Goal: Information Seeking & Learning: Learn about a topic

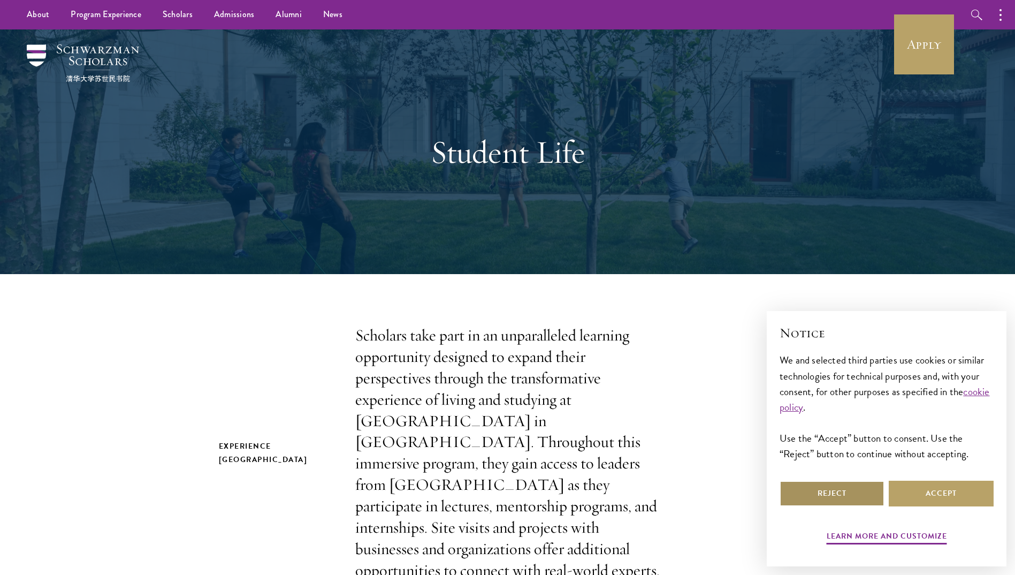
drag, startPoint x: 842, startPoint y: 498, endPoint x: 786, endPoint y: 501, distance: 56.3
click at [842, 498] on button "Reject" at bounding box center [832, 494] width 105 height 26
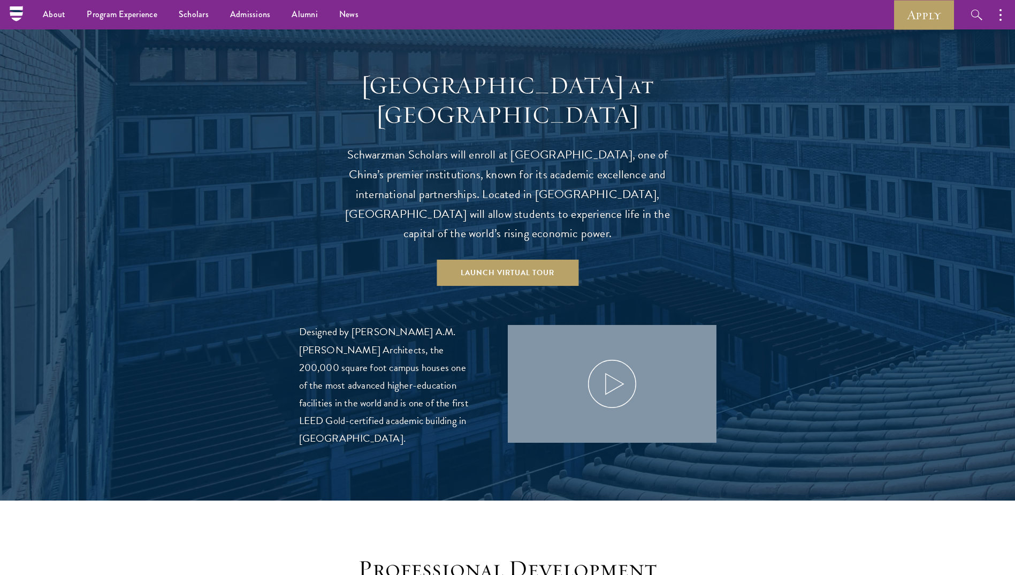
scroll to position [910, 0]
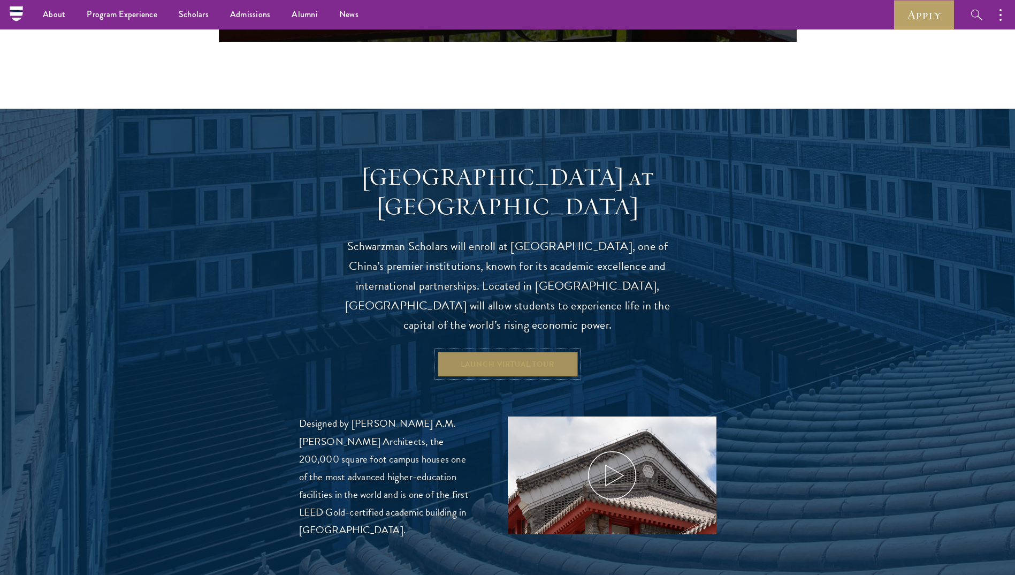
click at [520, 351] on link "Launch Virtual Tour" at bounding box center [508, 364] width 142 height 26
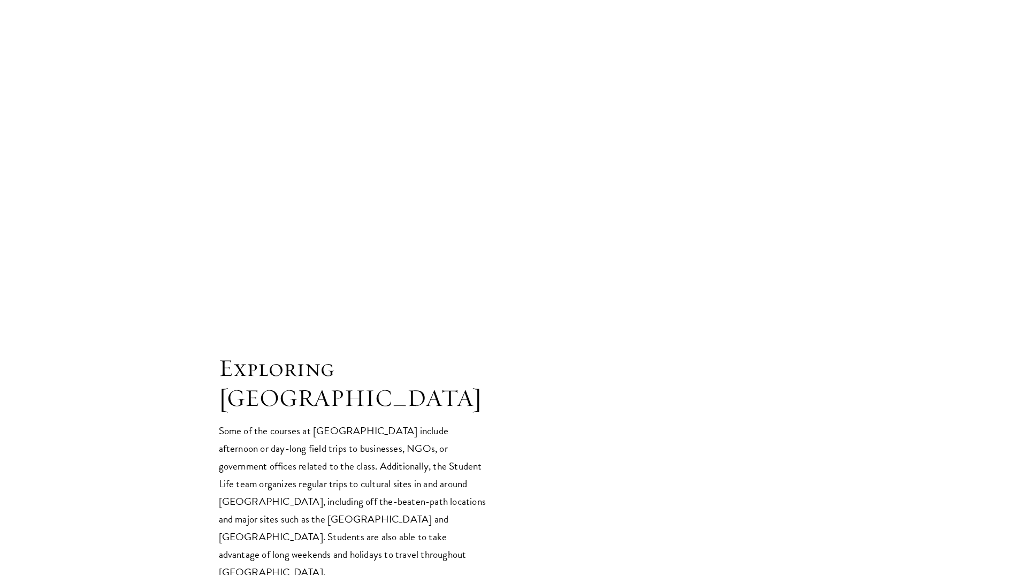
scroll to position [2141, 0]
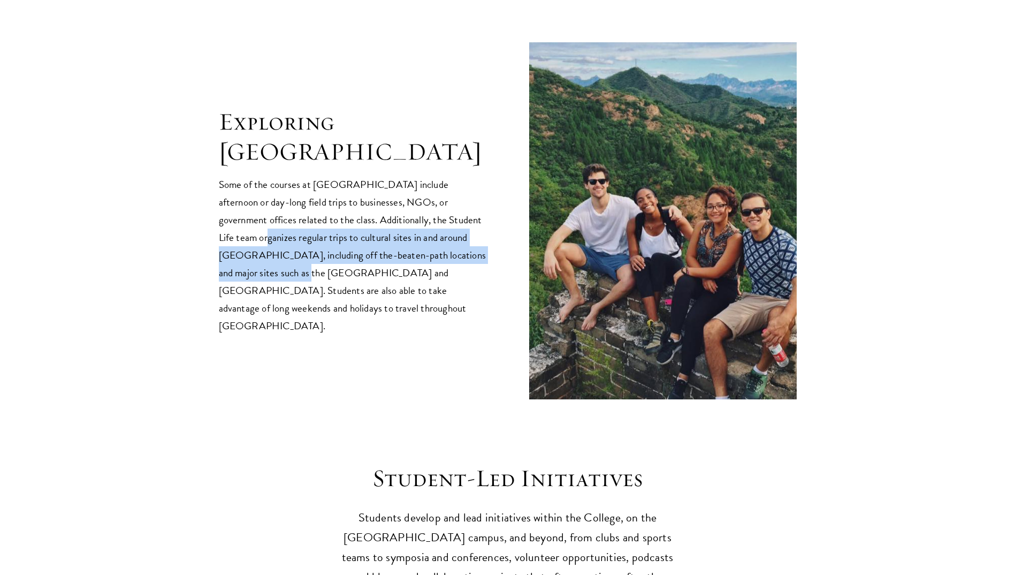
drag, startPoint x: 449, startPoint y: 196, endPoint x: 469, endPoint y: 235, distance: 44.8
click at [469, 235] on p "Some of the courses at [GEOGRAPHIC_DATA] include afternoon or day-long field tr…" at bounding box center [353, 255] width 268 height 159
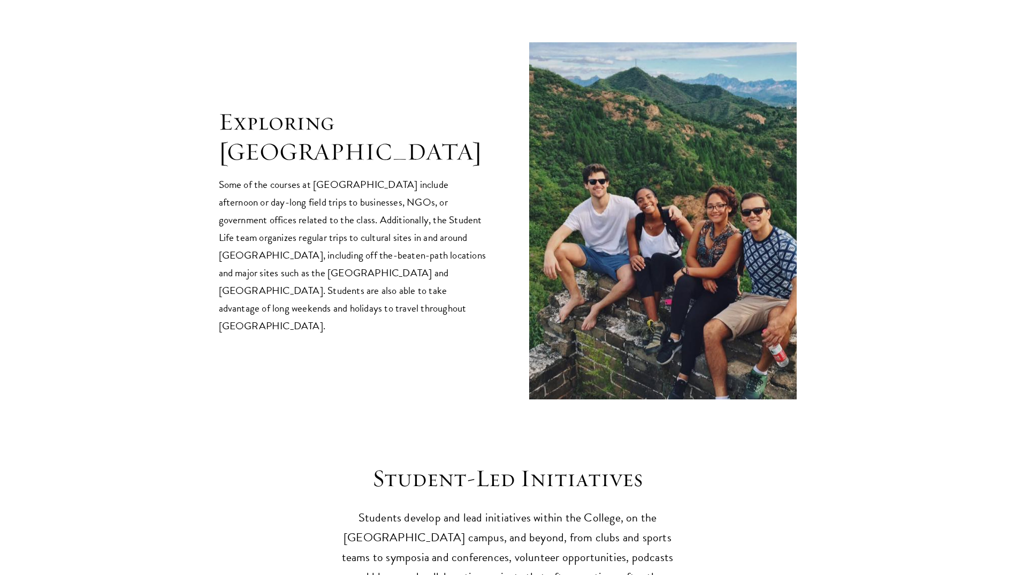
click at [470, 234] on p "Some of the courses at [GEOGRAPHIC_DATA] include afternoon or day-long field tr…" at bounding box center [353, 255] width 268 height 159
click at [459, 272] on p "Some of the courses at [GEOGRAPHIC_DATA] include afternoon or day-long field tr…" at bounding box center [353, 255] width 268 height 159
click at [452, 297] on div "Exploring [GEOGRAPHIC_DATA] Some of the courses at [GEOGRAPHIC_DATA] include af…" at bounding box center [508, 220] width 578 height 357
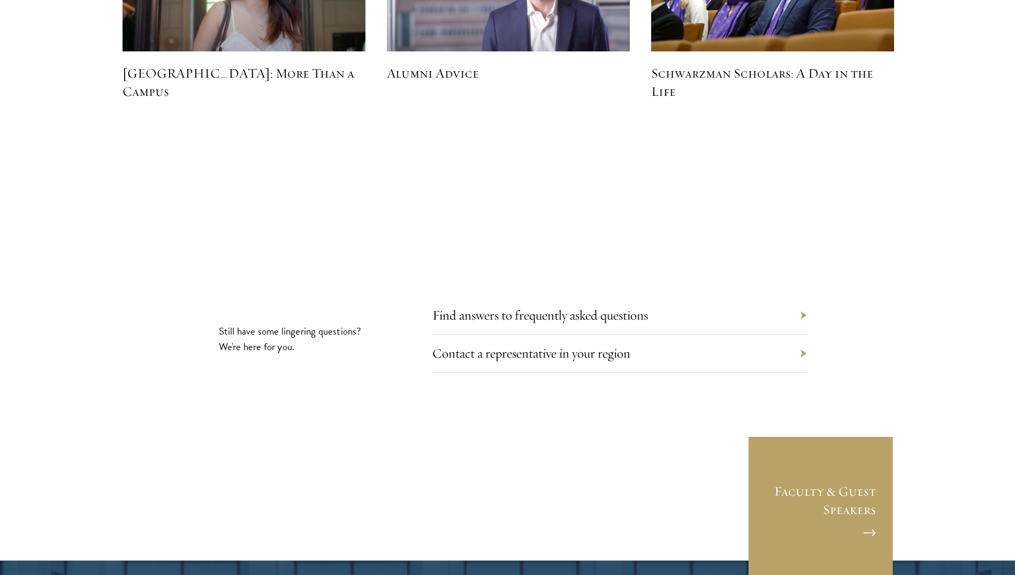
scroll to position [3372, 0]
click at [461, 306] on link "Find answers to frequently asked questions" at bounding box center [548, 314] width 216 height 17
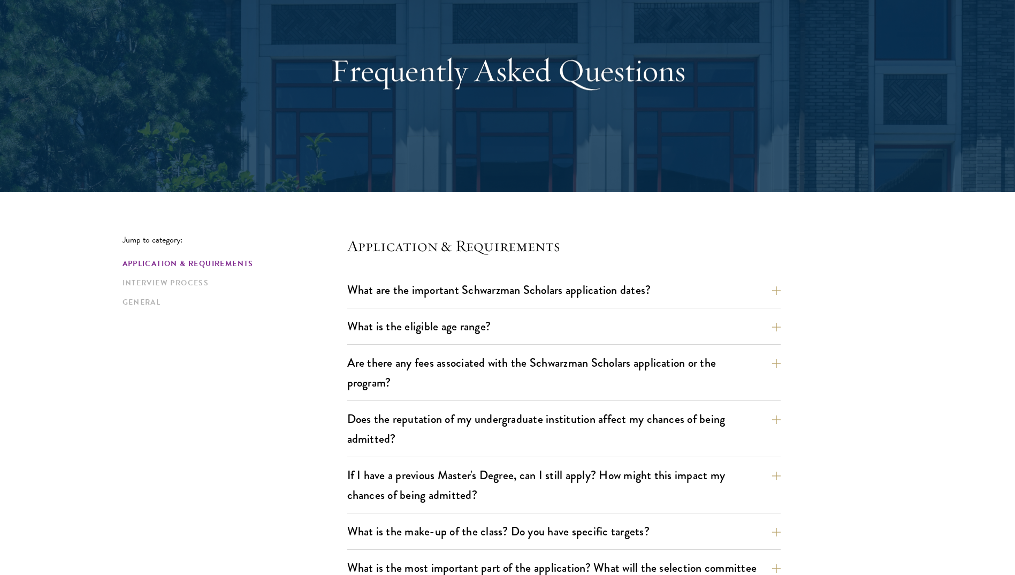
scroll to position [107, 0]
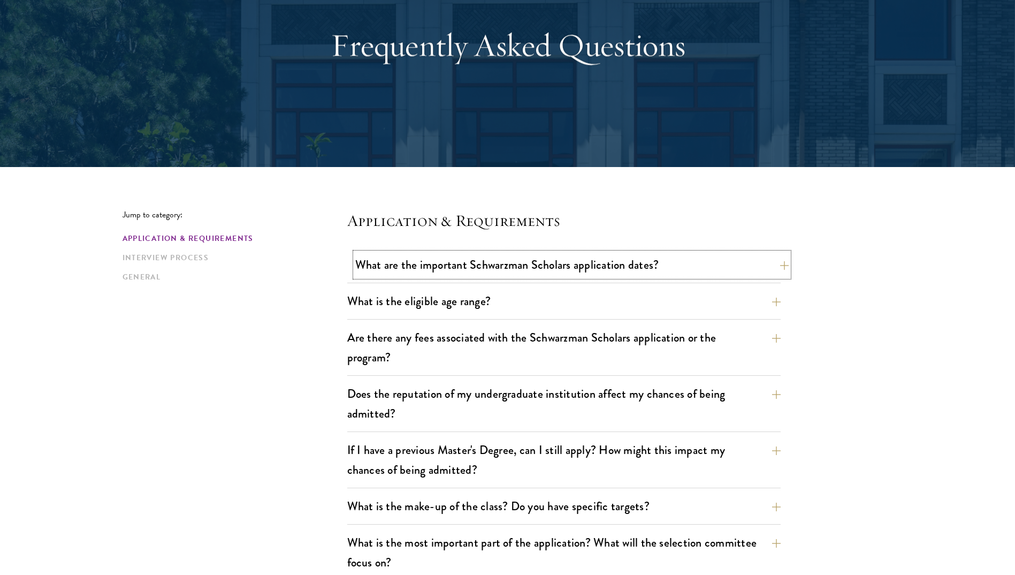
click at [493, 269] on button "What are the important Schwarzman Scholars application dates?" at bounding box center [572, 265] width 434 height 24
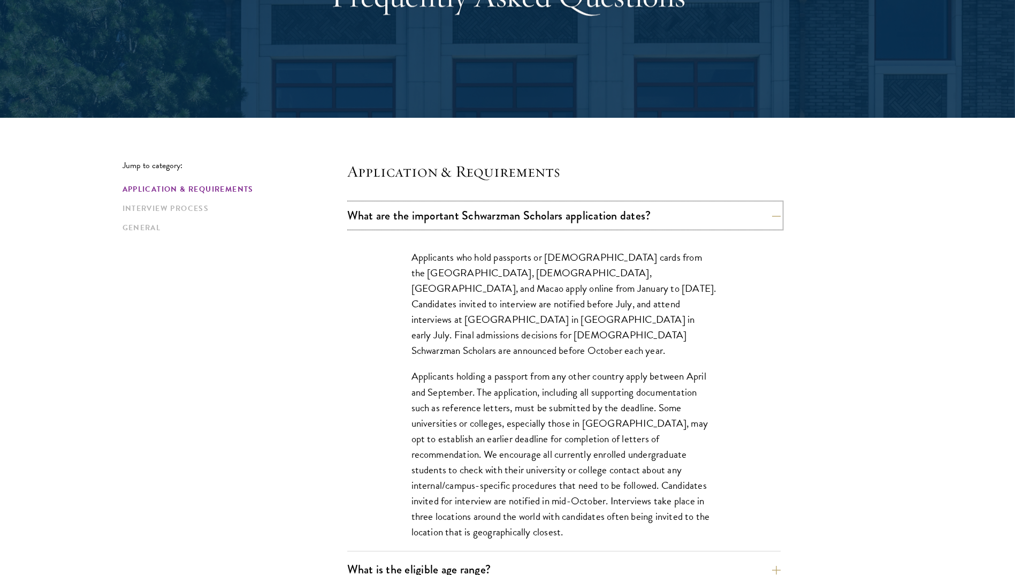
scroll to position [268, 0]
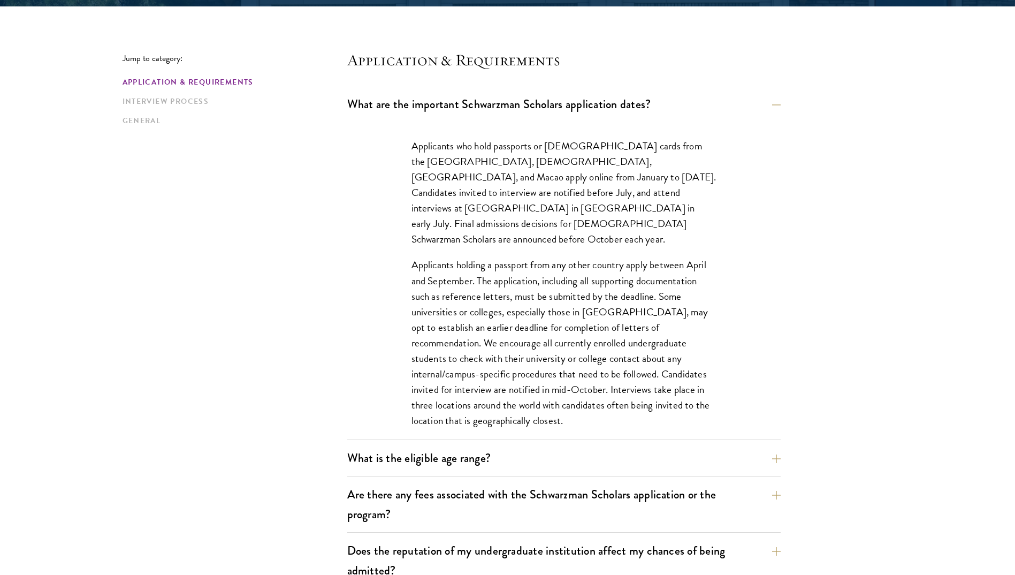
click at [492, 272] on p "Applicants holding a passport from any other country apply between April and Se…" at bounding box center [564, 342] width 305 height 171
click at [543, 211] on p "Applicants who hold passports or permanent resident cards from the Chinese main…" at bounding box center [564, 192] width 305 height 109
click at [554, 178] on p "Applicants who hold passports or permanent resident cards from the Chinese main…" at bounding box center [564, 192] width 305 height 109
click at [536, 230] on p "Applicants who hold passports or permanent resident cards from the Chinese main…" at bounding box center [564, 192] width 305 height 109
click at [540, 257] on p "Applicants holding a passport from any other country apply between April and Se…" at bounding box center [564, 342] width 305 height 171
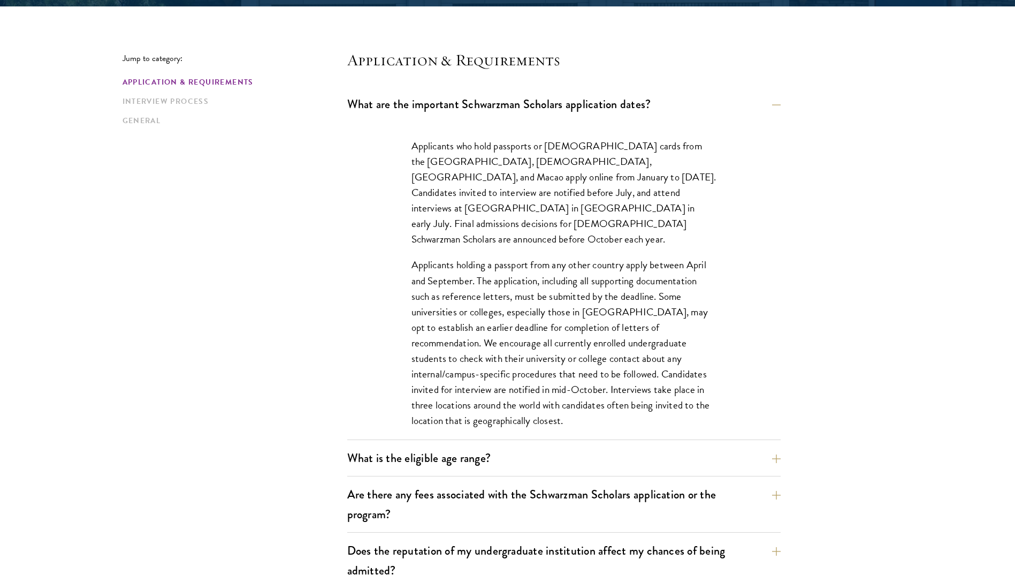
click at [535, 291] on p "Applicants holding a passport from any other country apply between April and Se…" at bounding box center [564, 342] width 305 height 171
click at [544, 328] on p "Applicants holding a passport from any other country apply between April and Se…" at bounding box center [564, 342] width 305 height 171
click at [510, 97] on button "What are the important Schwarzman Scholars application dates?" at bounding box center [572, 104] width 434 height 24
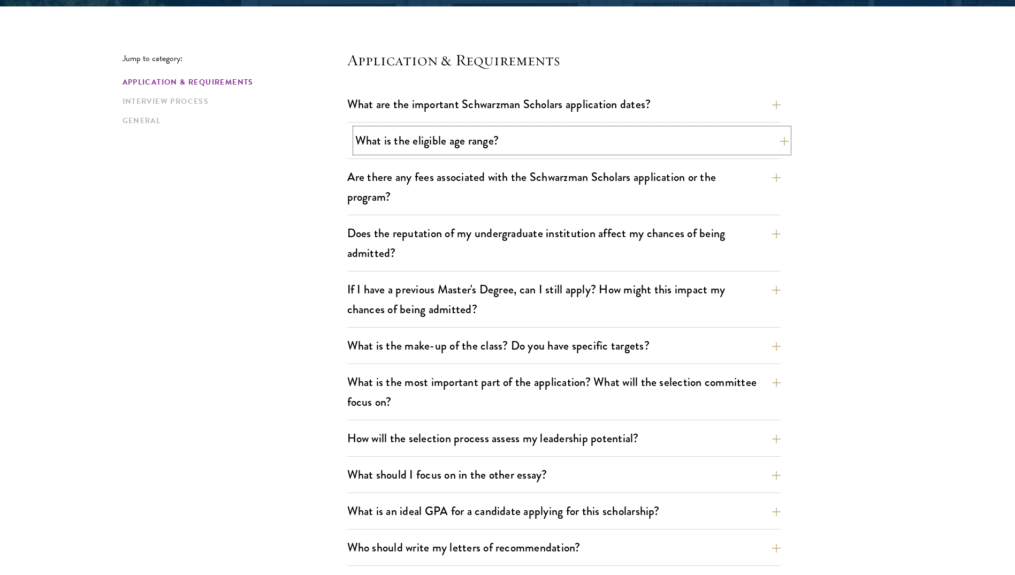
click at [490, 149] on button "What is the eligible age range?" at bounding box center [572, 140] width 434 height 24
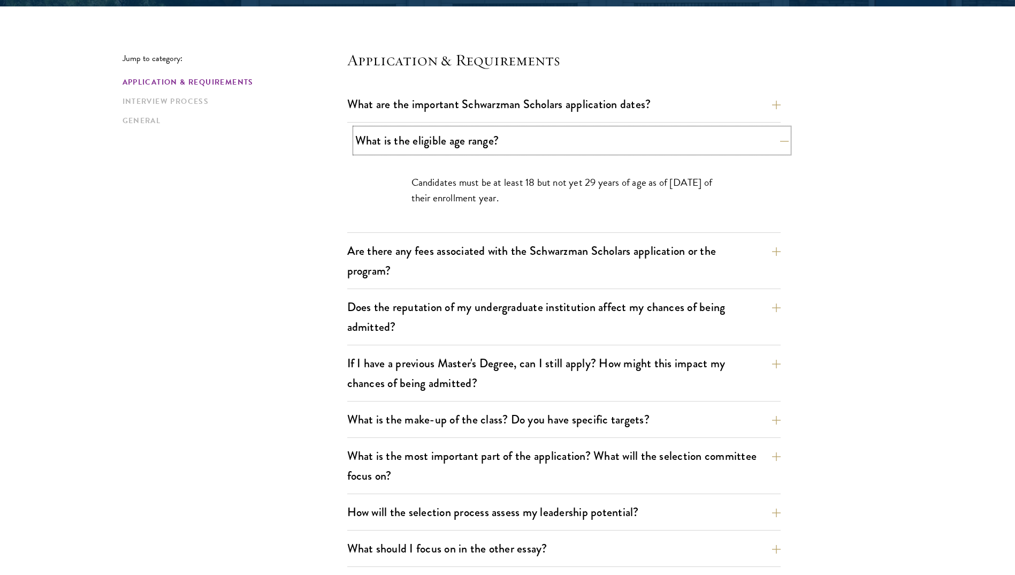
click at [490, 148] on button "What is the eligible age range?" at bounding box center [572, 140] width 434 height 24
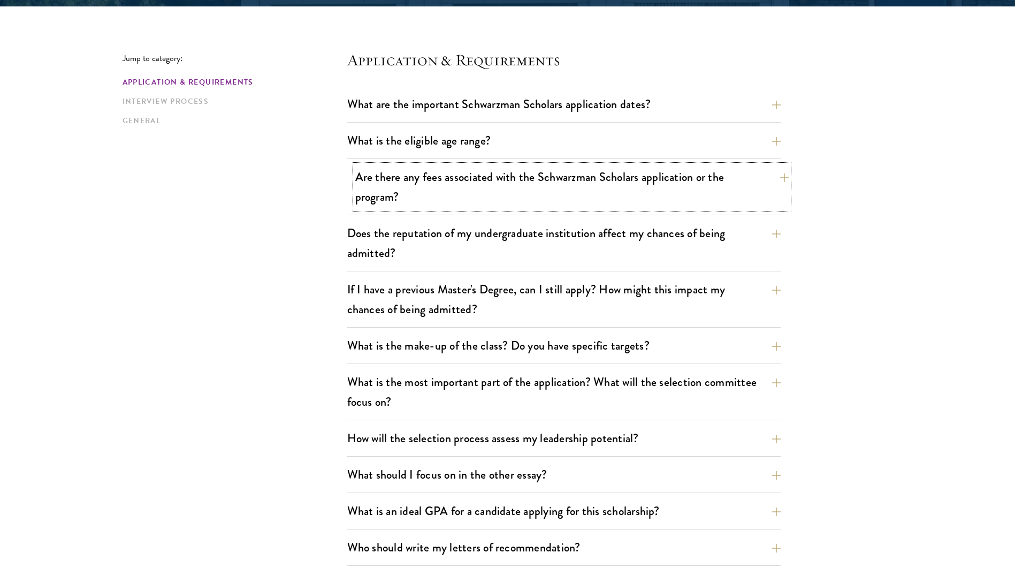
click at [478, 195] on button "Are there any fees associated with the Schwarzman Scholars application or the p…" at bounding box center [572, 187] width 434 height 44
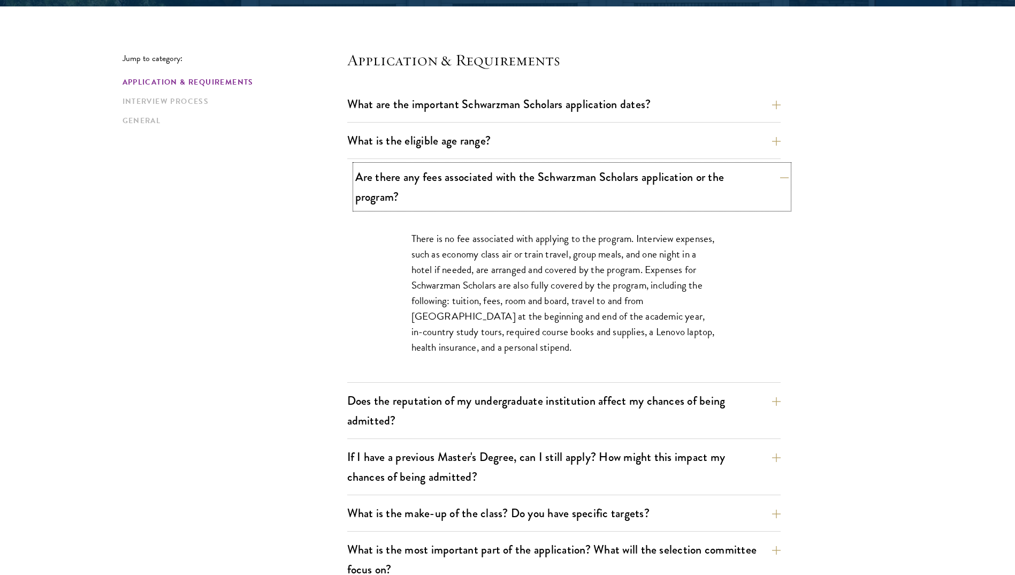
click at [478, 195] on button "Are there any fees associated with the Schwarzman Scholars application or the p…" at bounding box center [572, 187] width 434 height 44
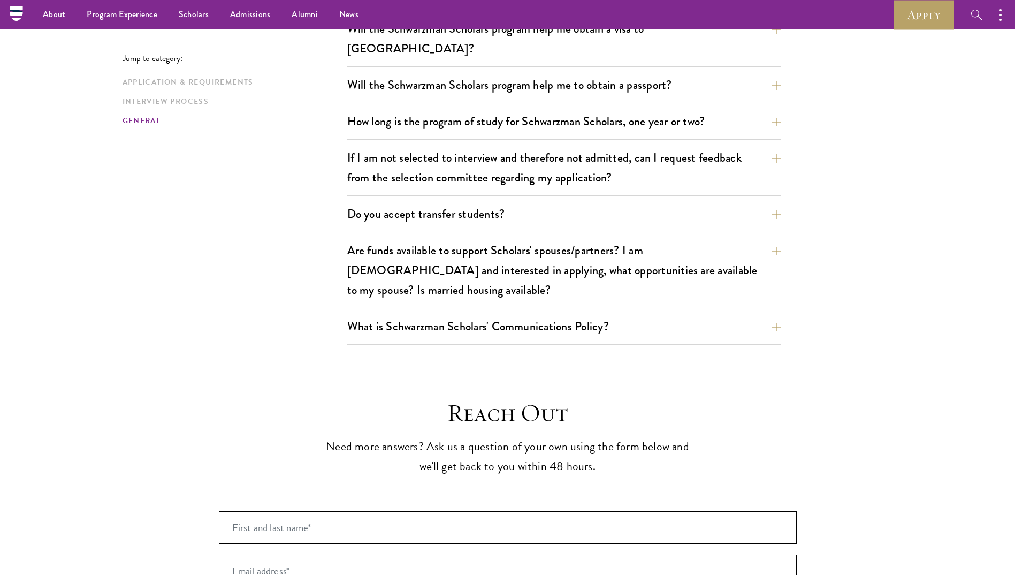
scroll to position [1552, 0]
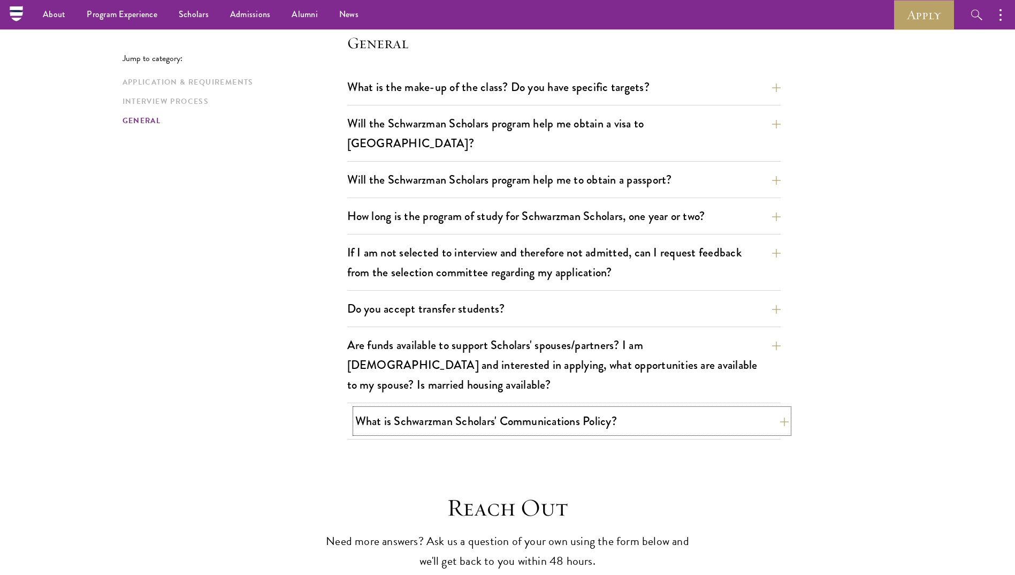
click at [400, 409] on button "What is Schwarzman Scholars' Communications Policy?" at bounding box center [572, 421] width 434 height 24
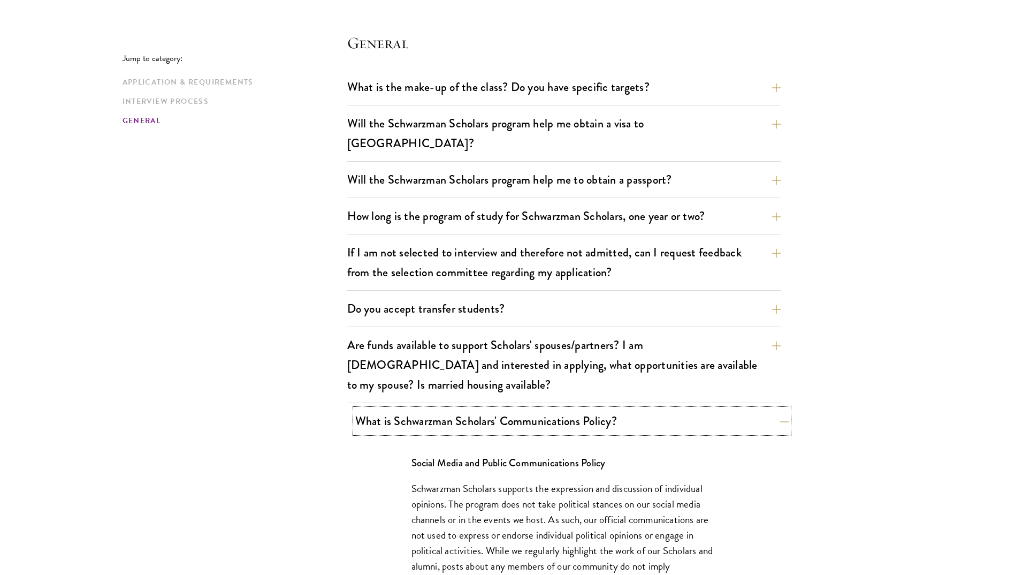
scroll to position [1606, 0]
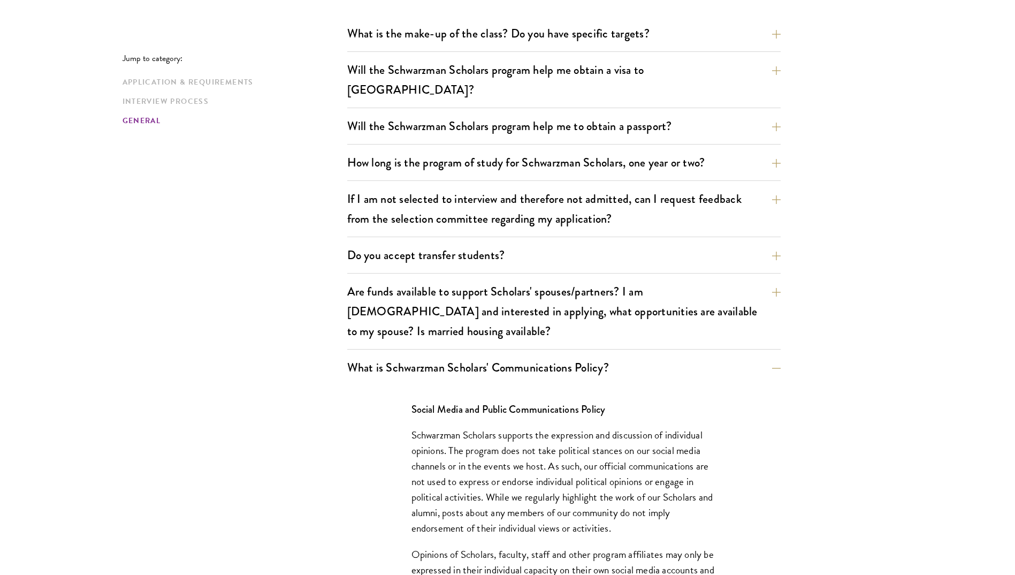
click at [377, 401] on div "Social Media and Public Communications Policy Schwarzman Scholars supports the …" at bounding box center [564, 517] width 434 height 265
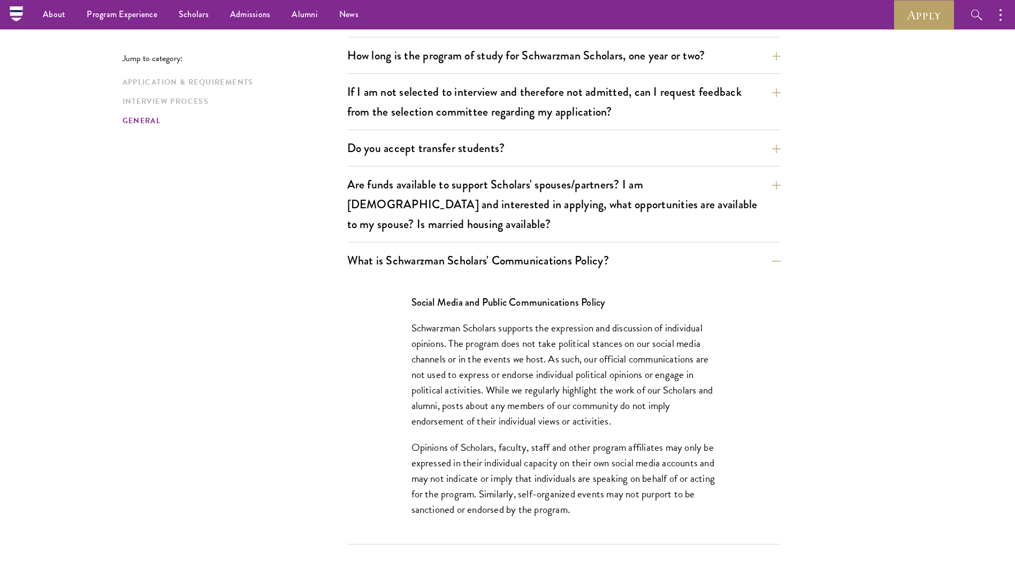
scroll to position [1659, 0]
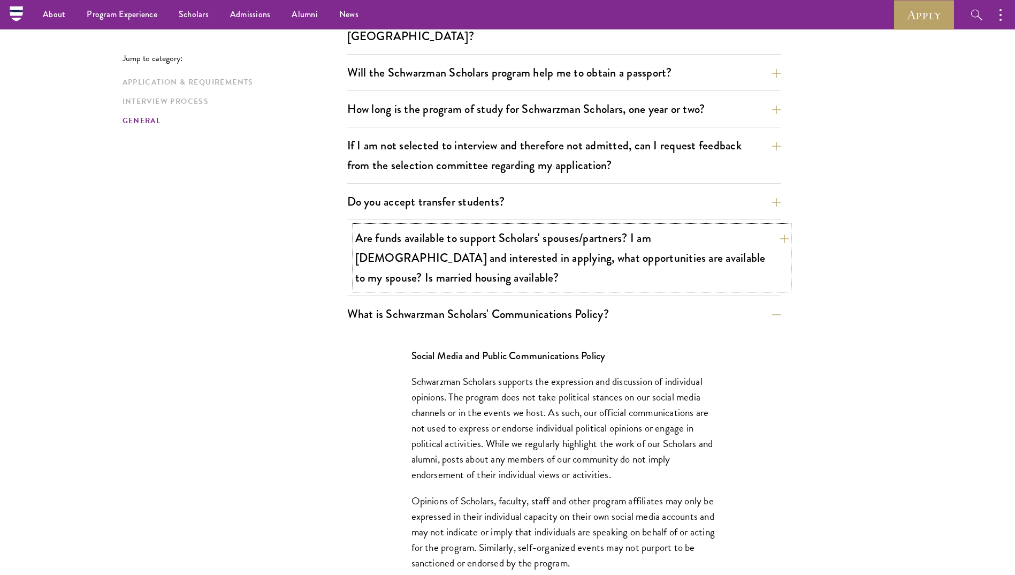
click at [438, 231] on button "Are funds available to support Scholars' spouses/partners? I am married and int…" at bounding box center [572, 258] width 434 height 64
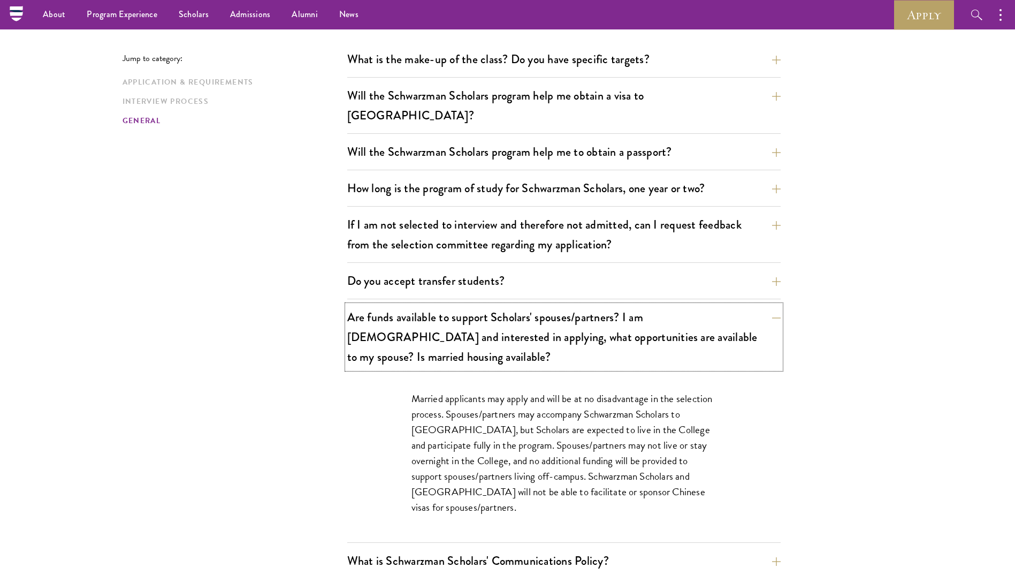
scroll to position [1552, 0]
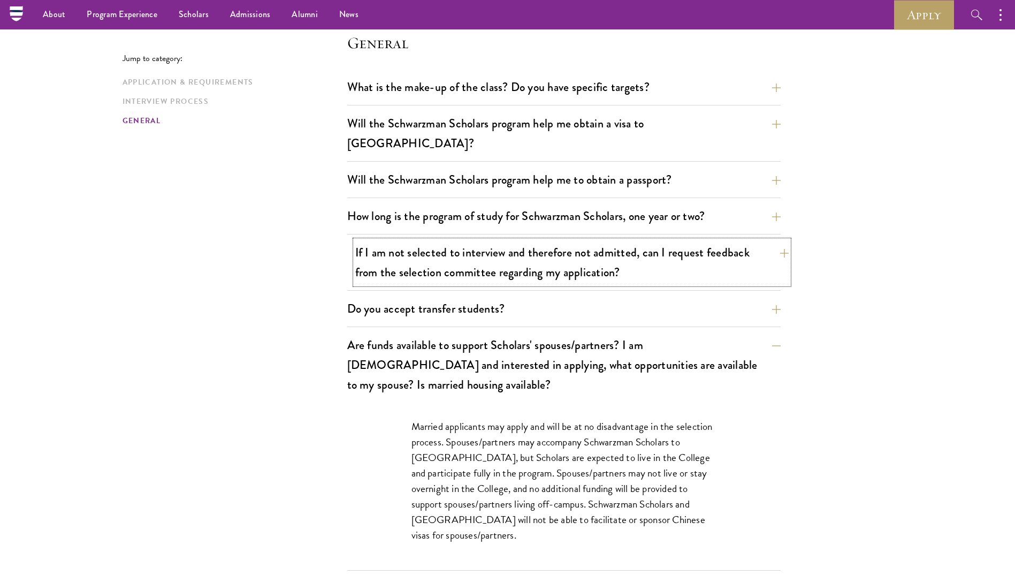
click at [435, 242] on button "If I am not selected to interview and therefore not admitted, can I request fee…" at bounding box center [572, 262] width 434 height 44
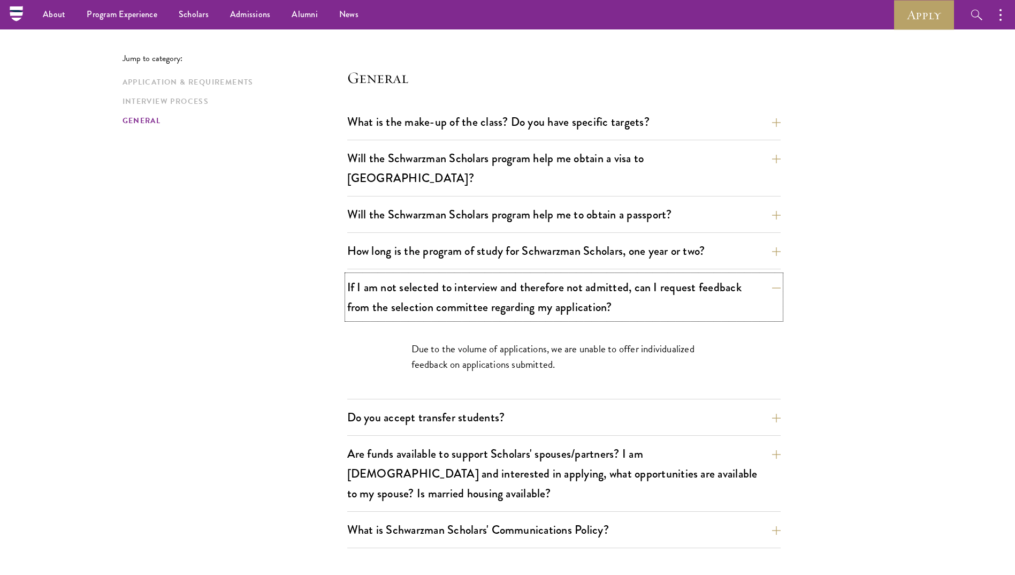
scroll to position [1499, 0]
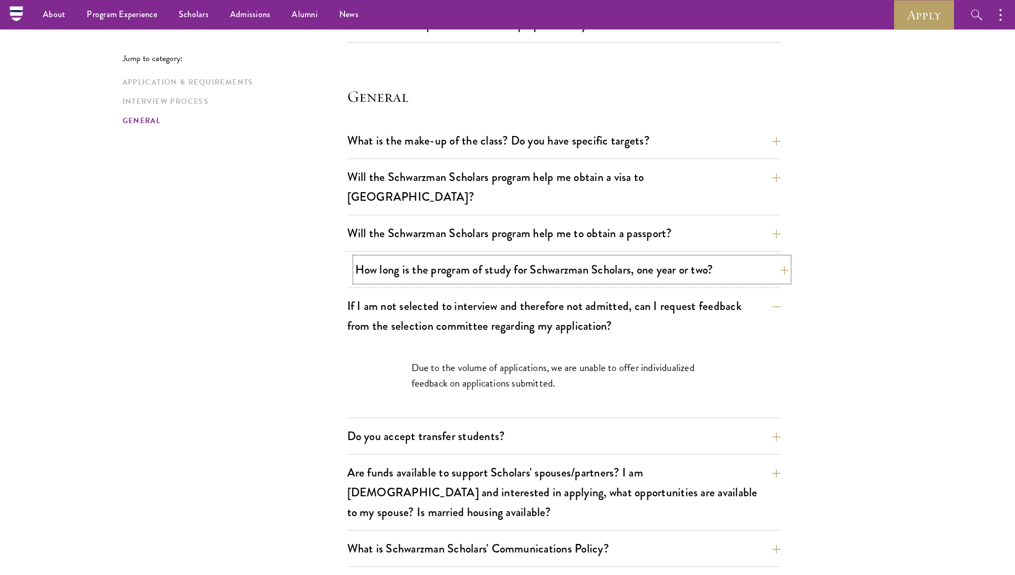
click at [430, 257] on button "How long is the program of study for Schwarzman Scholars, one year or two?" at bounding box center [572, 269] width 434 height 24
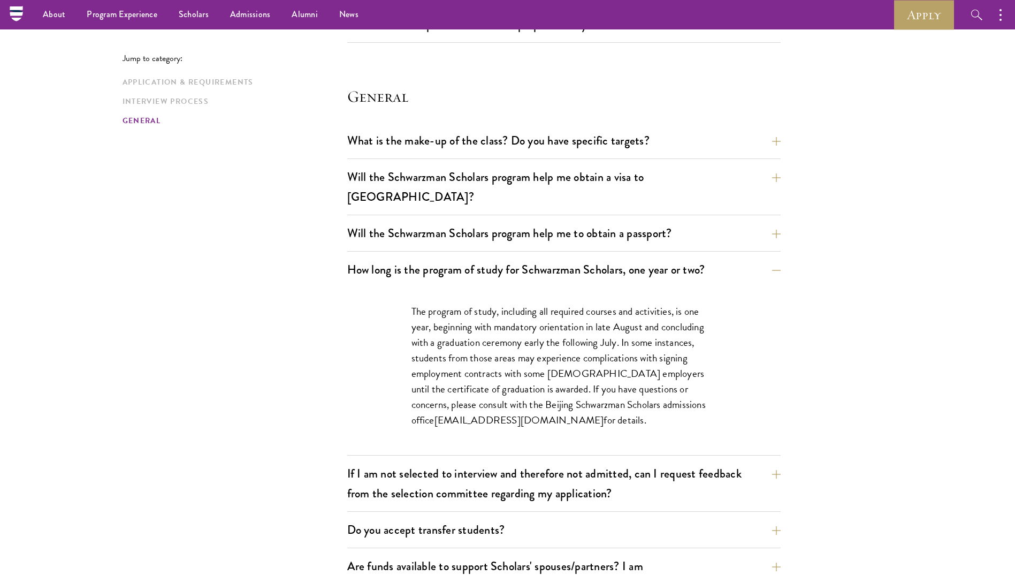
click at [472, 257] on button "How long is the program of study for Schwarzman Scholars, one year or two?" at bounding box center [572, 269] width 434 height 24
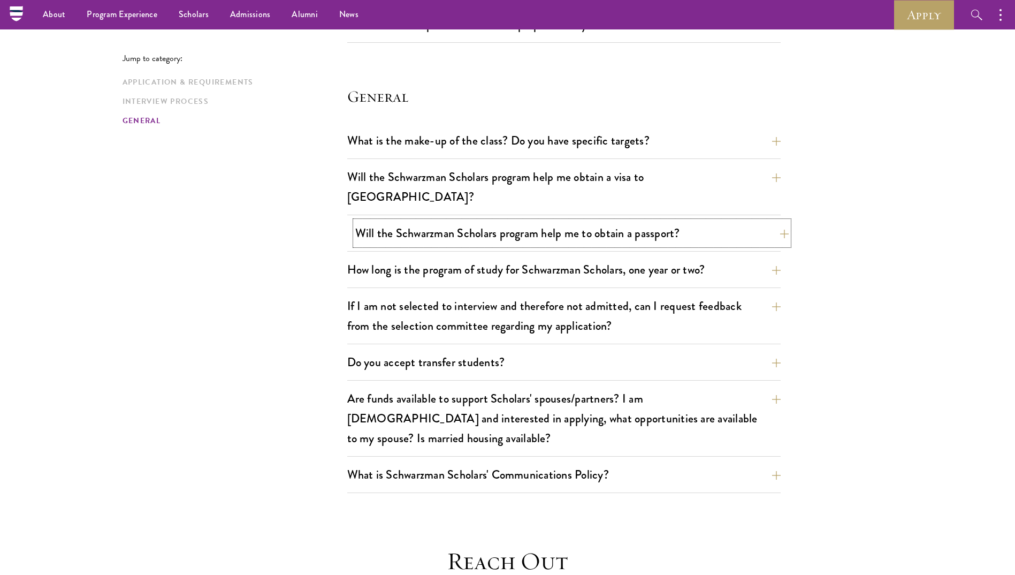
click at [469, 221] on button "Will the Schwarzman Scholars program help me to obtain a passport?" at bounding box center [572, 233] width 434 height 24
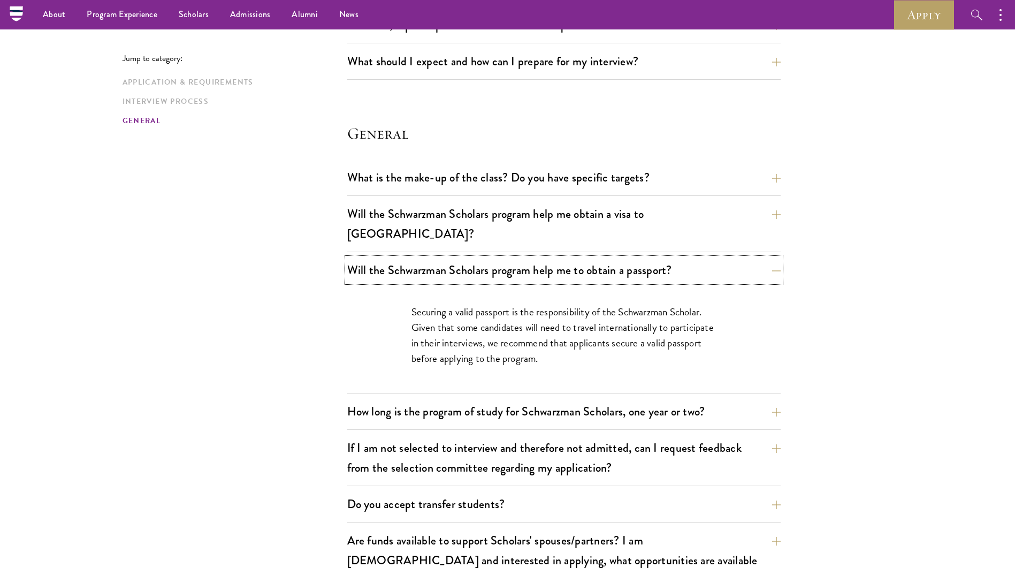
scroll to position [1445, 0]
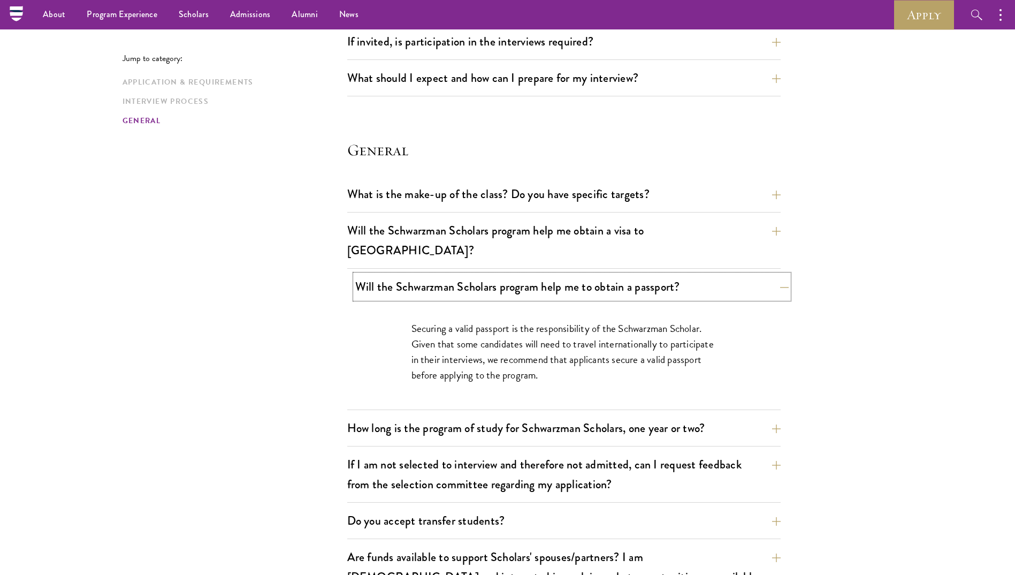
click at [421, 275] on button "Will the Schwarzman Scholars program help me to obtain a passport?" at bounding box center [572, 287] width 434 height 24
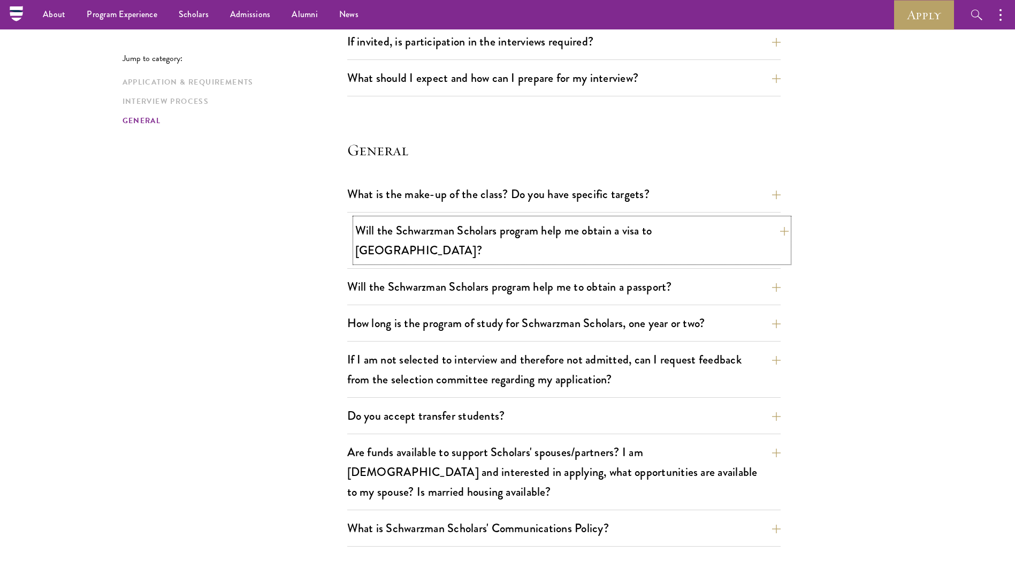
click at [431, 234] on button "Will the Schwarzman Scholars program help me obtain a visa to China?" at bounding box center [572, 240] width 434 height 44
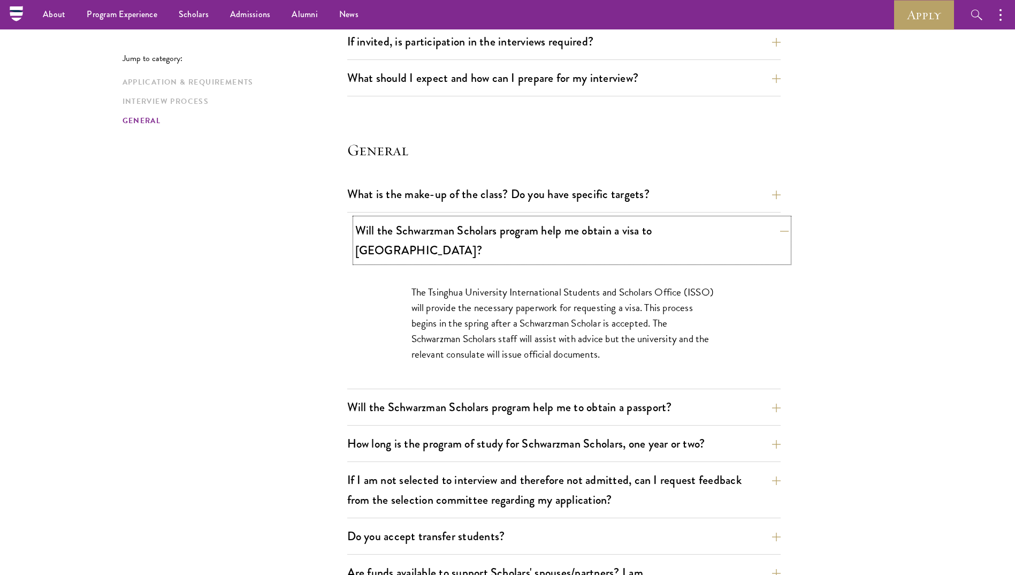
click at [431, 234] on button "Will the Schwarzman Scholars program help me obtain a visa to China?" at bounding box center [572, 240] width 434 height 44
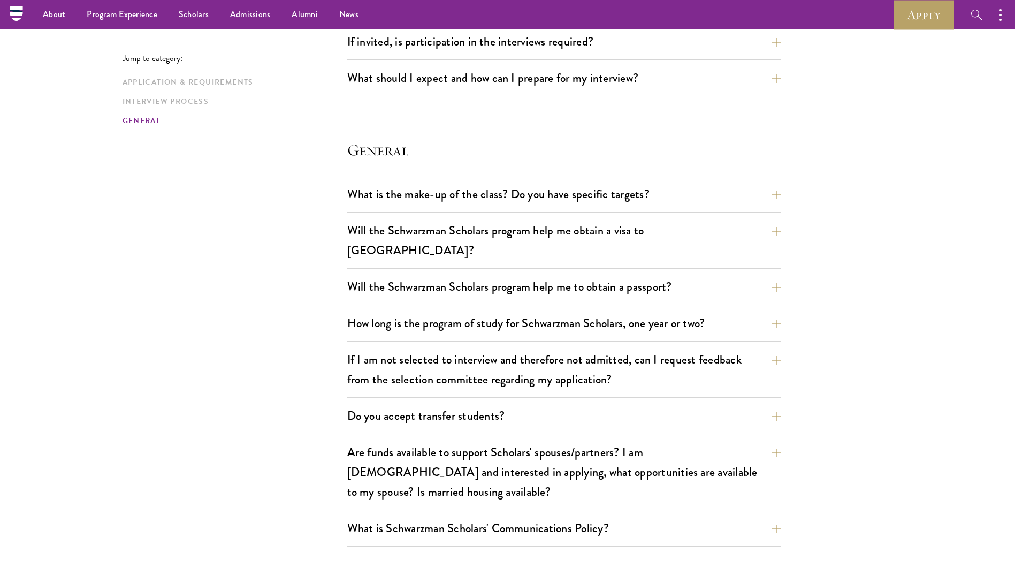
click at [441, 207] on div "What is the make-up of the class? Do you have specific targets? The only firm t…" at bounding box center [564, 197] width 434 height 31
click at [450, 195] on button "What is the make-up of the class? Do you have specific targets?" at bounding box center [572, 194] width 434 height 24
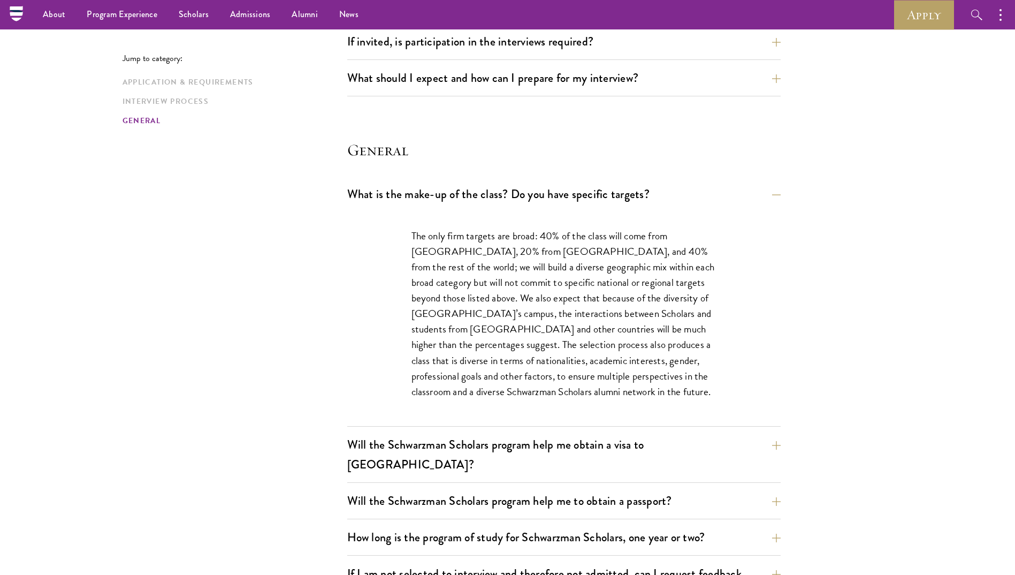
click at [375, 284] on div "The only firm targets are broad: 40% of the class will come from the United Sta…" at bounding box center [564, 319] width 434 height 214
drag, startPoint x: 498, startPoint y: 317, endPoint x: 632, endPoint y: 317, distance: 133.3
click at [632, 317] on p "The only firm targets are broad: 40% of the class will come from the United Sta…" at bounding box center [564, 313] width 305 height 171
drag, startPoint x: 632, startPoint y: 317, endPoint x: 522, endPoint y: 328, distance: 109.8
click at [523, 328] on p "The only firm targets are broad: 40% of the class will come from the United Sta…" at bounding box center [564, 313] width 305 height 171
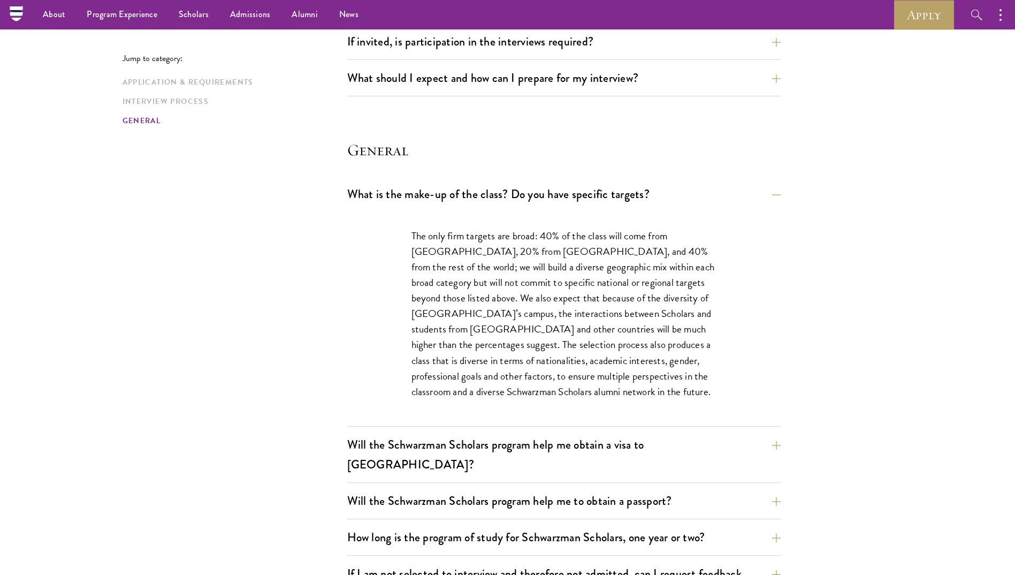
click at [651, 331] on p "The only firm targets are broad: 40% of the class will come from the United Sta…" at bounding box center [564, 313] width 305 height 171
click at [549, 348] on p "The only firm targets are broad: 40% of the class will come from the United Sta…" at bounding box center [564, 313] width 305 height 171
click at [541, 203] on button "What is the make-up of the class? Do you have specific targets?" at bounding box center [572, 194] width 434 height 24
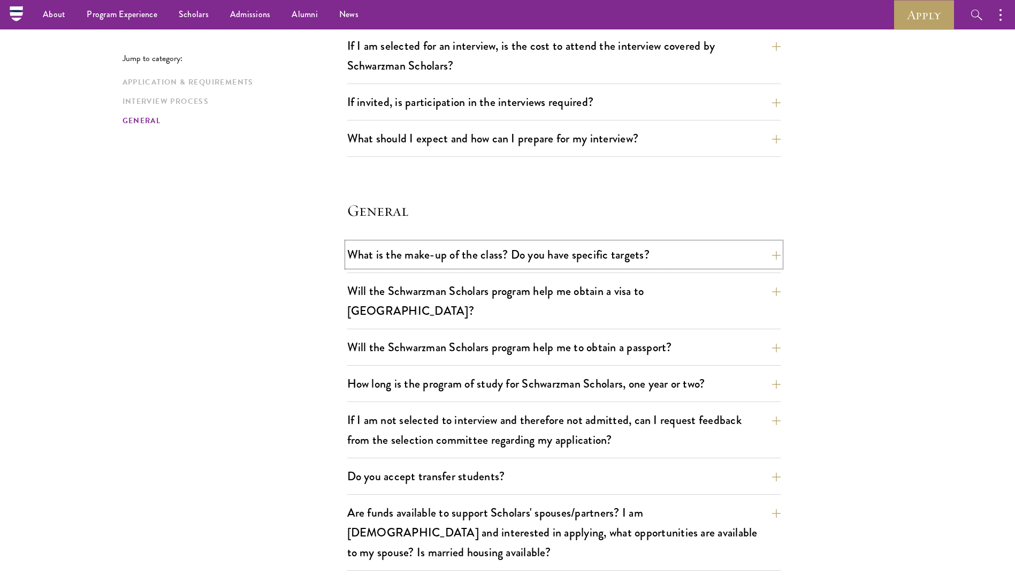
scroll to position [1284, 0]
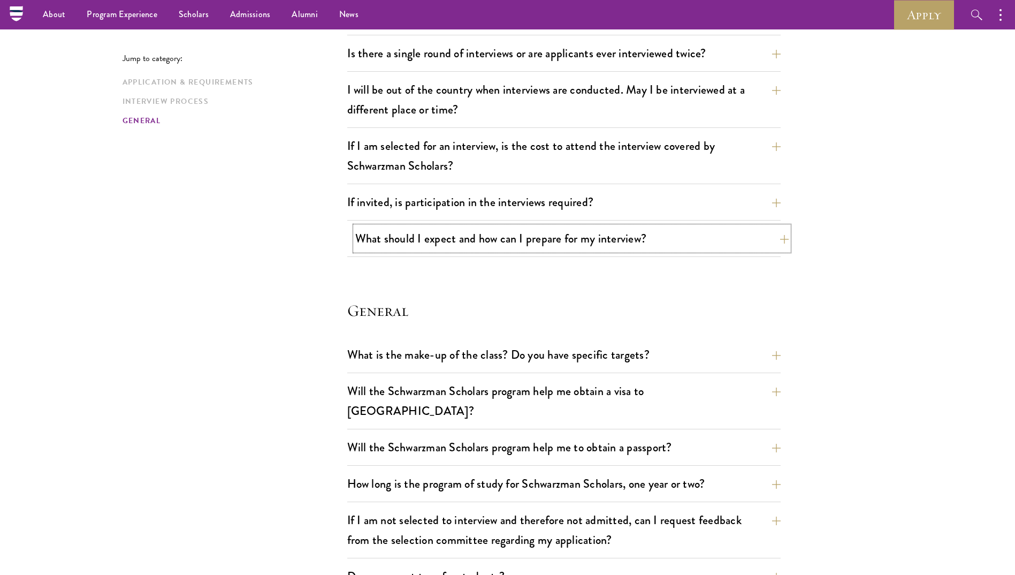
click at [546, 242] on button "What should I expect and how can I prepare for my interview?" at bounding box center [572, 238] width 434 height 24
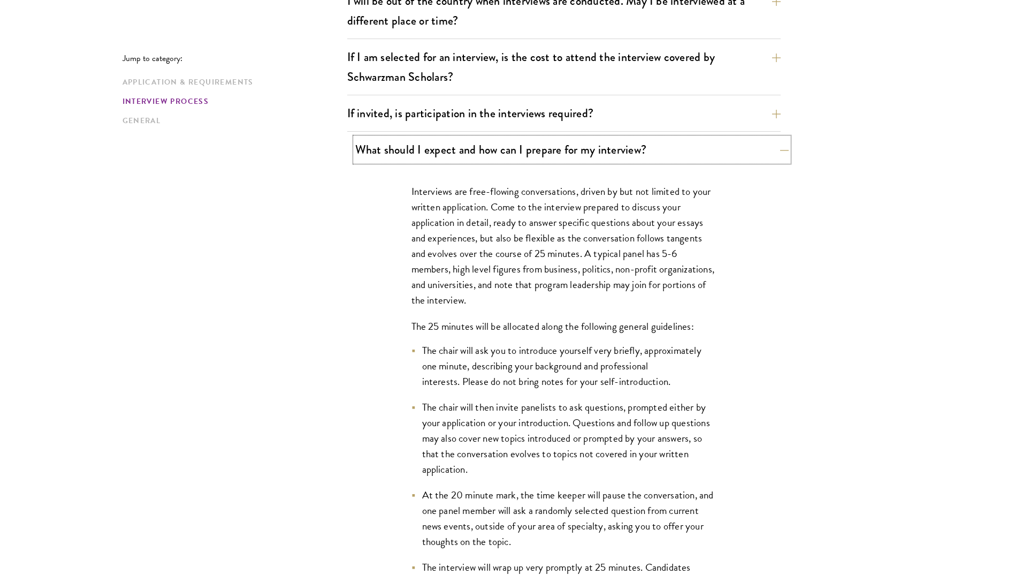
scroll to position [1392, 0]
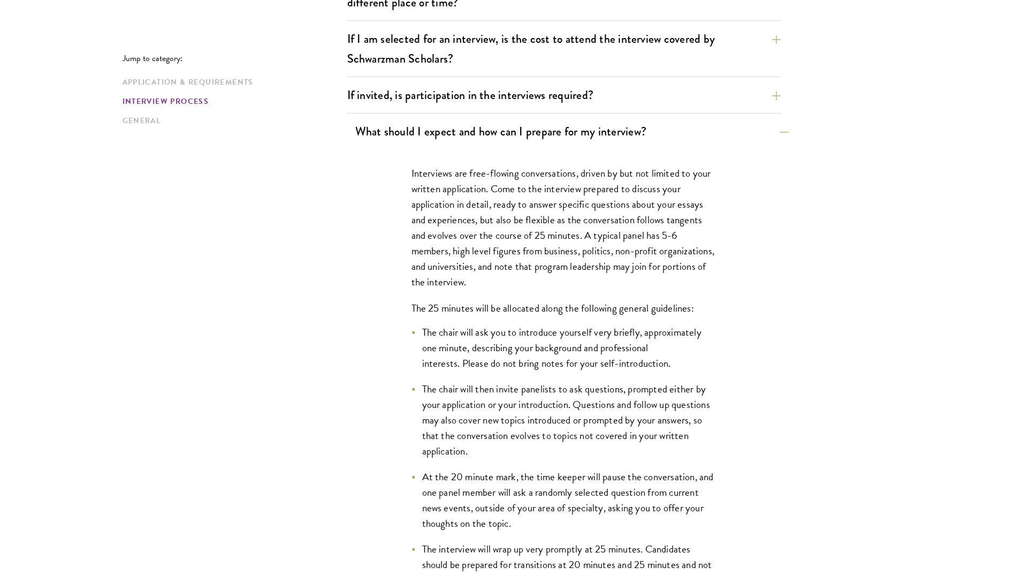
click at [546, 244] on p "Interviews are free-flowing conversations, driven by but not limited to your wr…" at bounding box center [564, 227] width 305 height 125
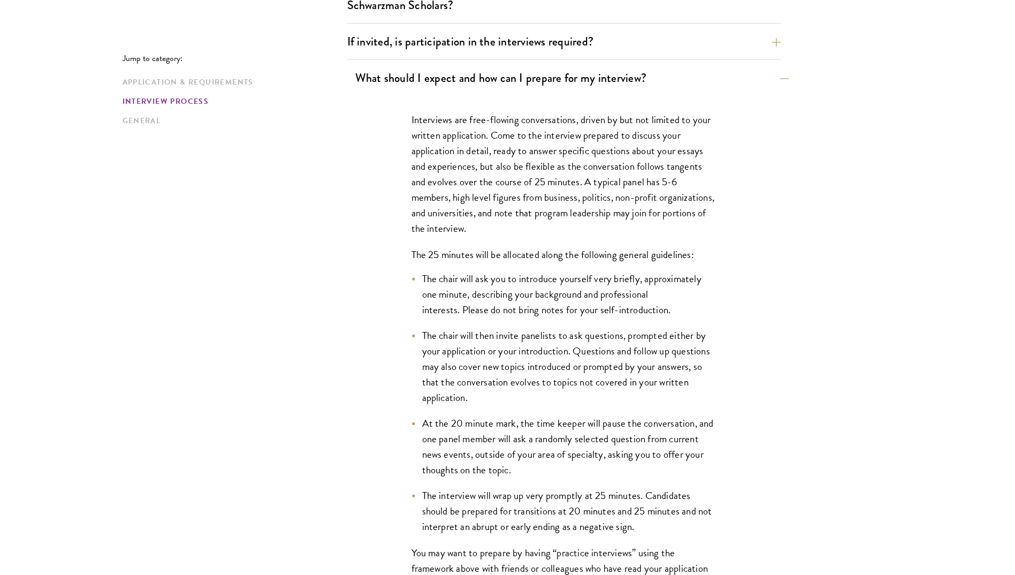
click at [546, 244] on div "Interviews are free-flowing conversations, driven by but not limited to your wr…" at bounding box center [563, 427] width 369 height 662
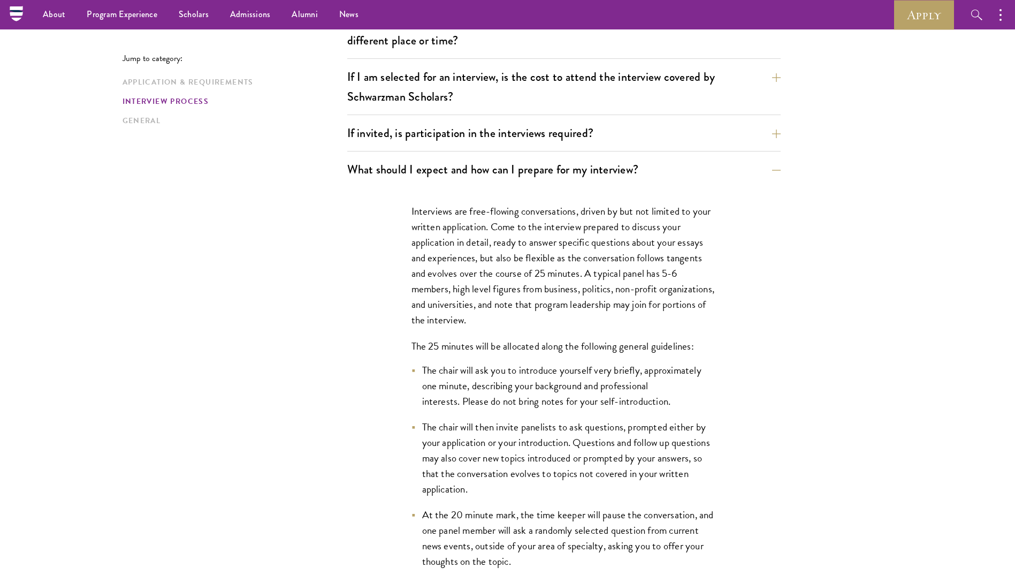
scroll to position [1284, 0]
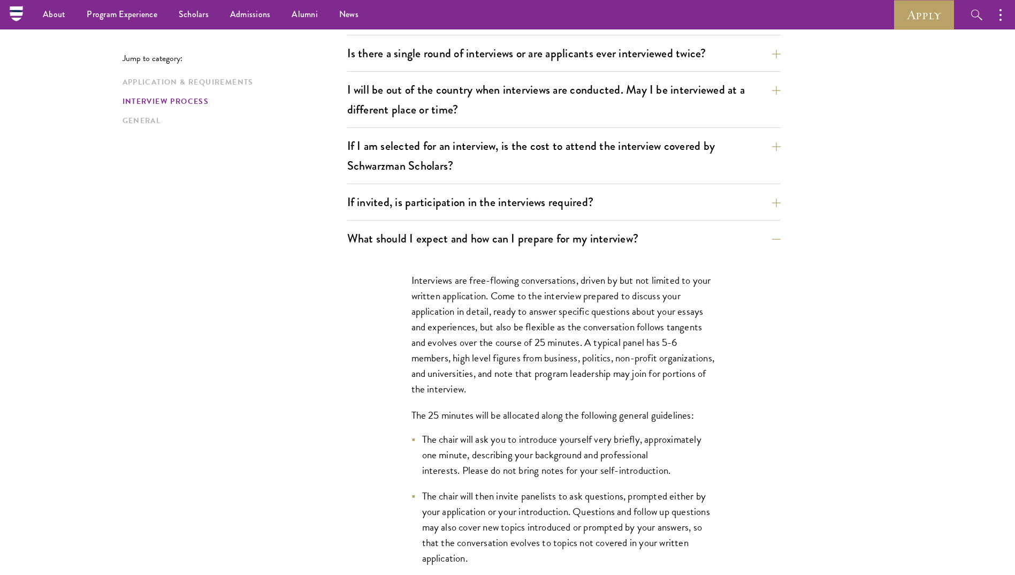
click at [536, 252] on div "What should I expect and how can I prepare for my interview? Interviews are fre…" at bounding box center [564, 572] width 434 height 693
click at [537, 248] on button "What should I expect and how can I prepare for my interview?" at bounding box center [572, 238] width 434 height 24
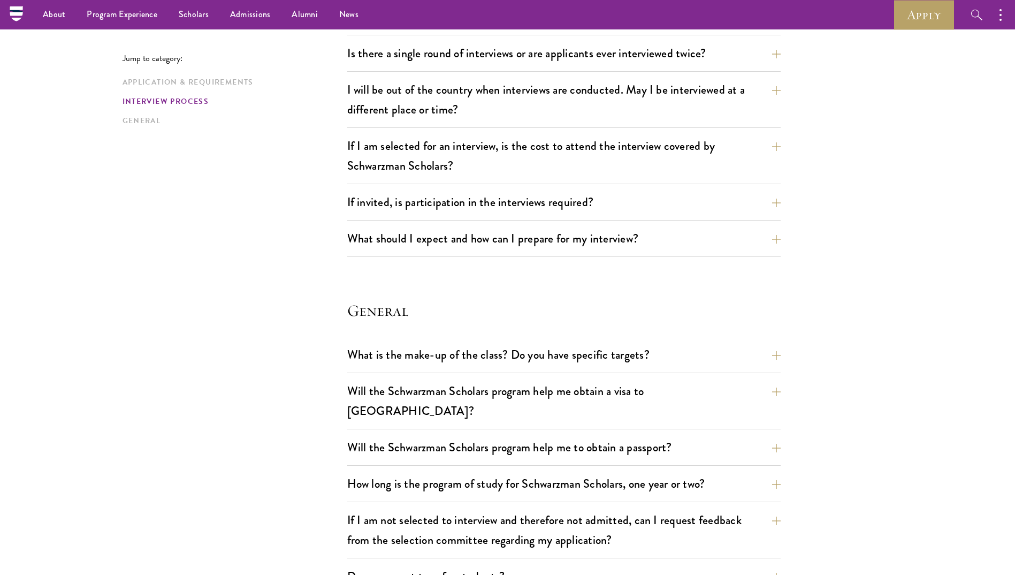
click at [525, 214] on div "If invited, is participation in the interviews required? The in-person intervie…" at bounding box center [564, 205] width 434 height 31
click at [526, 207] on button "If invited, is participation in the interviews required?" at bounding box center [572, 202] width 434 height 24
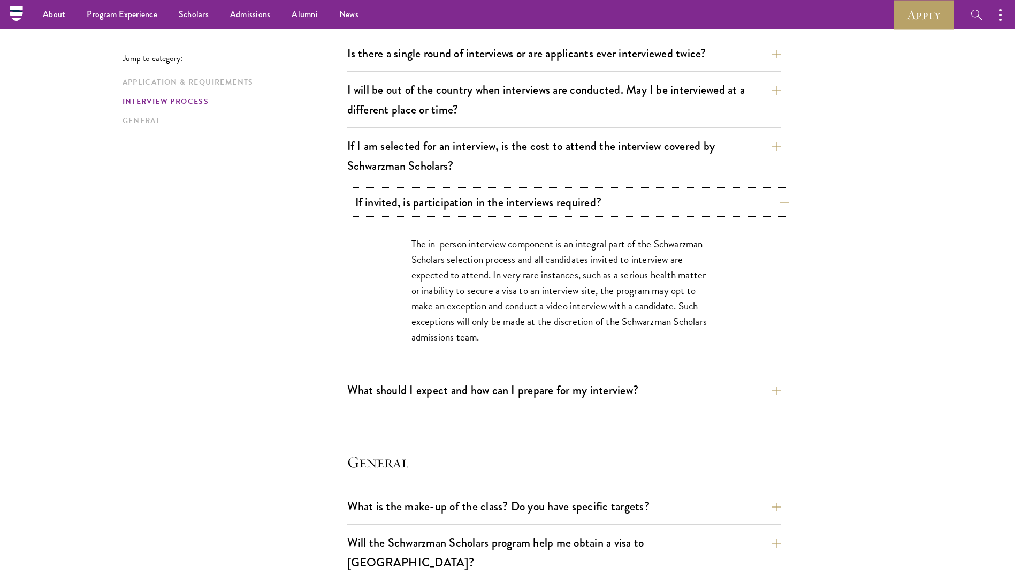
click at [518, 209] on button "If invited, is participation in the interviews required?" at bounding box center [572, 202] width 434 height 24
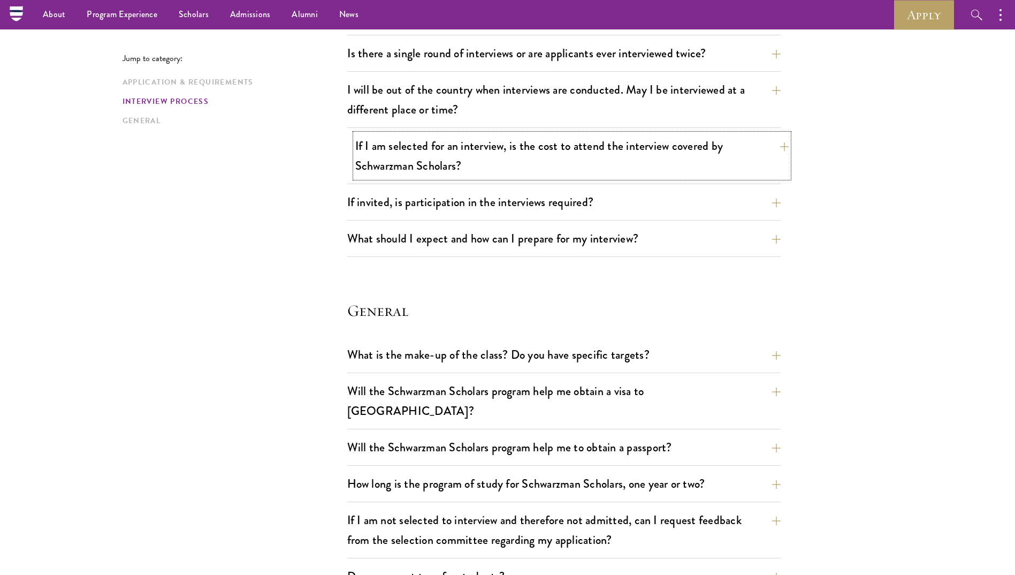
click at [516, 166] on button "If I am selected for an interview, is the cost to attend the interview covered …" at bounding box center [572, 156] width 434 height 44
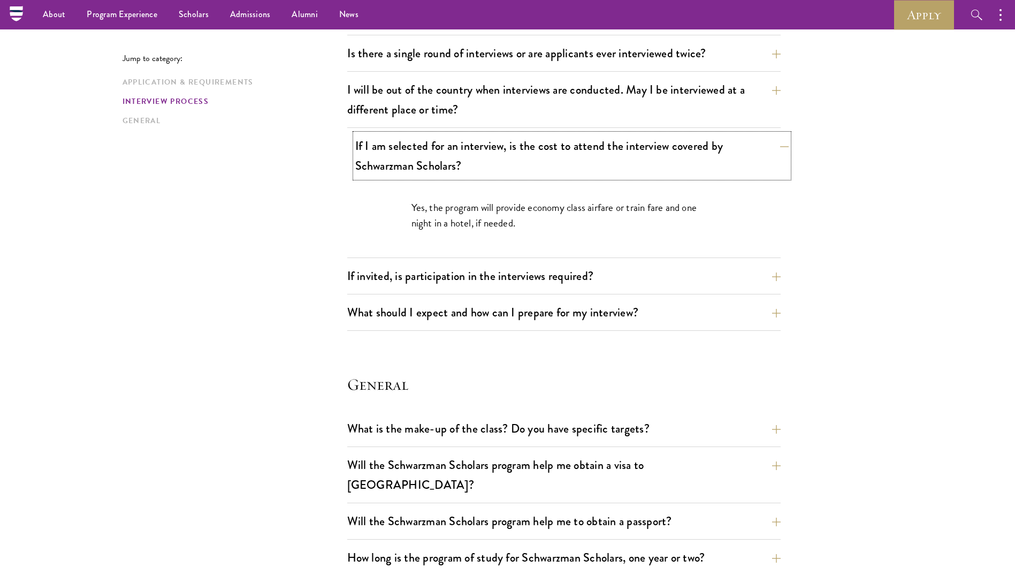
click at [516, 166] on button "If I am selected for an interview, is the cost to attend the interview covered …" at bounding box center [572, 156] width 434 height 44
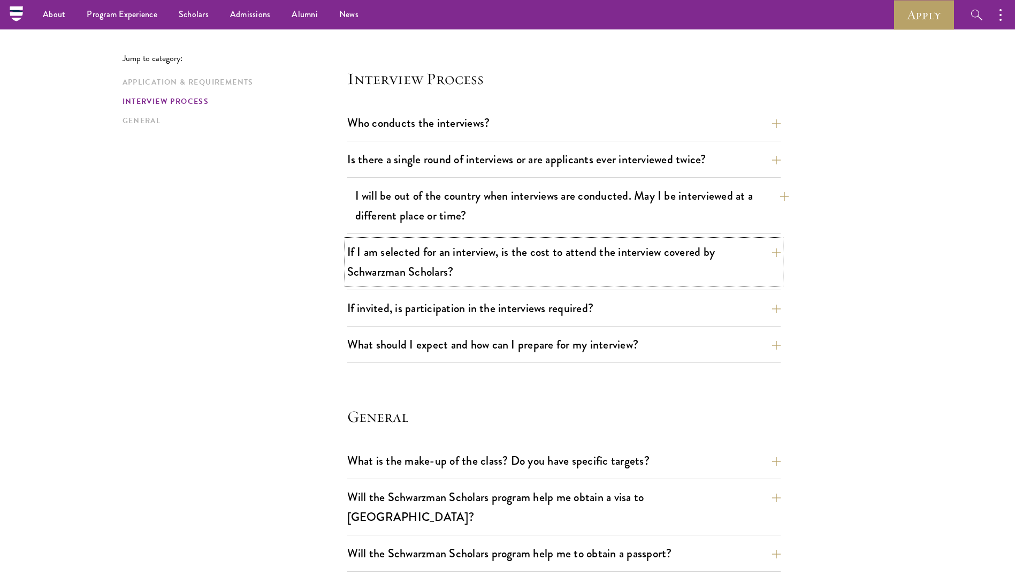
scroll to position [1177, 0]
click at [504, 206] on button "I will be out of the country when interviews are conducted. May I be interviewe…" at bounding box center [572, 207] width 434 height 44
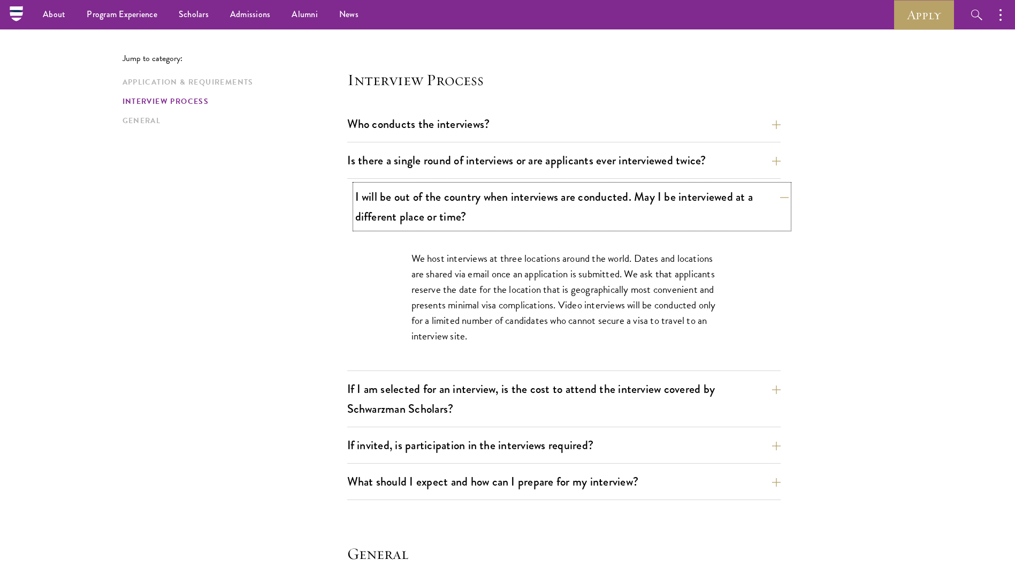
click at [504, 206] on button "I will be out of the country when interviews are conducted. May I be interviewe…" at bounding box center [572, 207] width 434 height 44
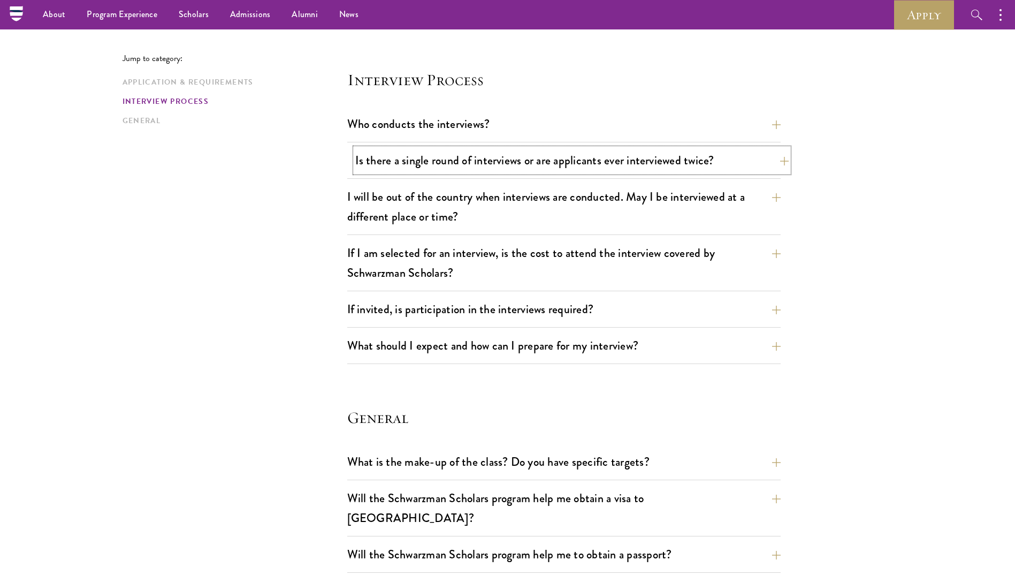
click at [507, 166] on button "Is there a single round of interviews or are applicants ever interviewed twice?" at bounding box center [572, 160] width 434 height 24
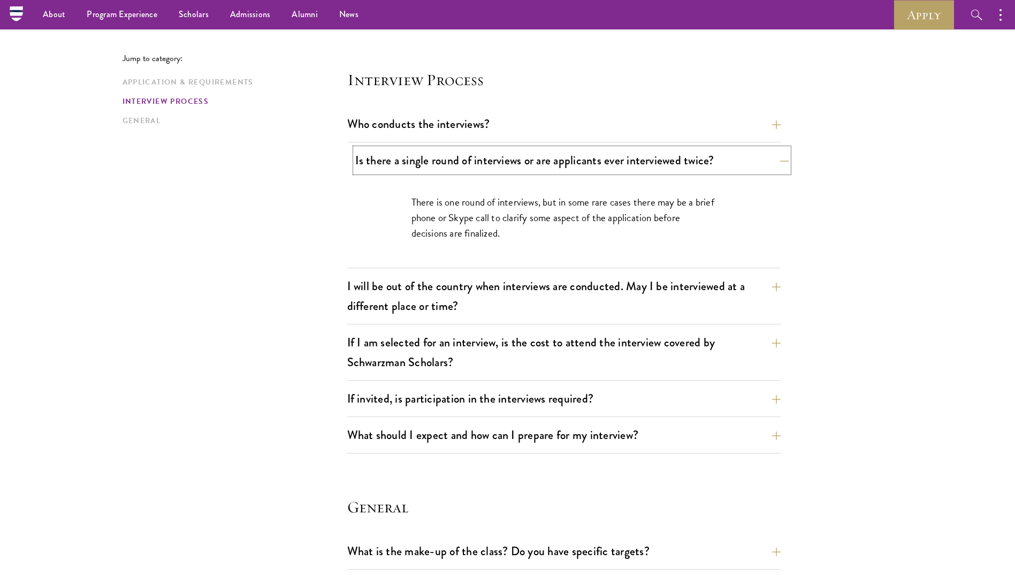
click at [505, 158] on button "Is there a single round of interviews or are applicants ever interviewed twice?" at bounding box center [572, 160] width 434 height 24
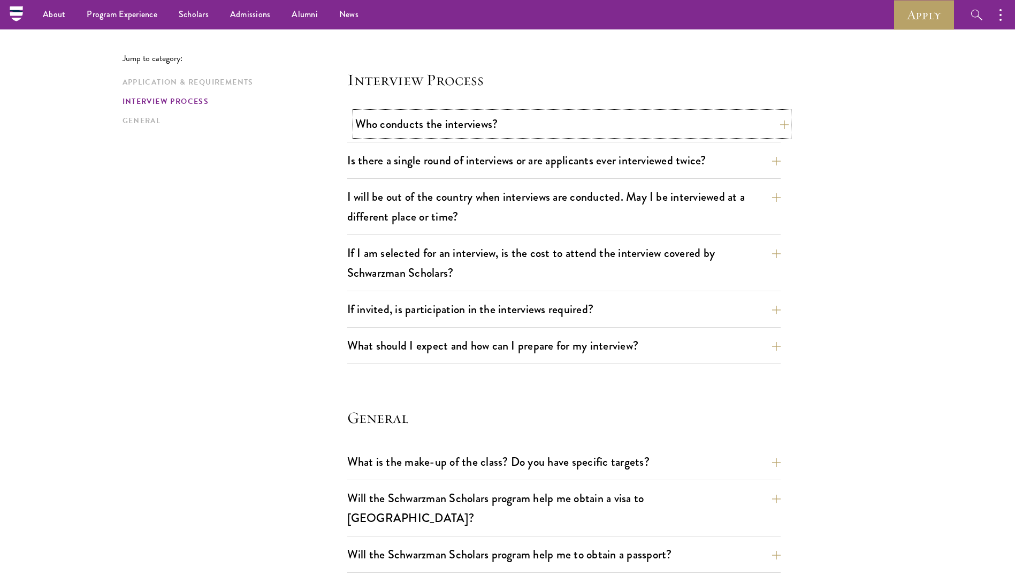
click at [483, 118] on button "Who conducts the interviews?" at bounding box center [572, 124] width 434 height 24
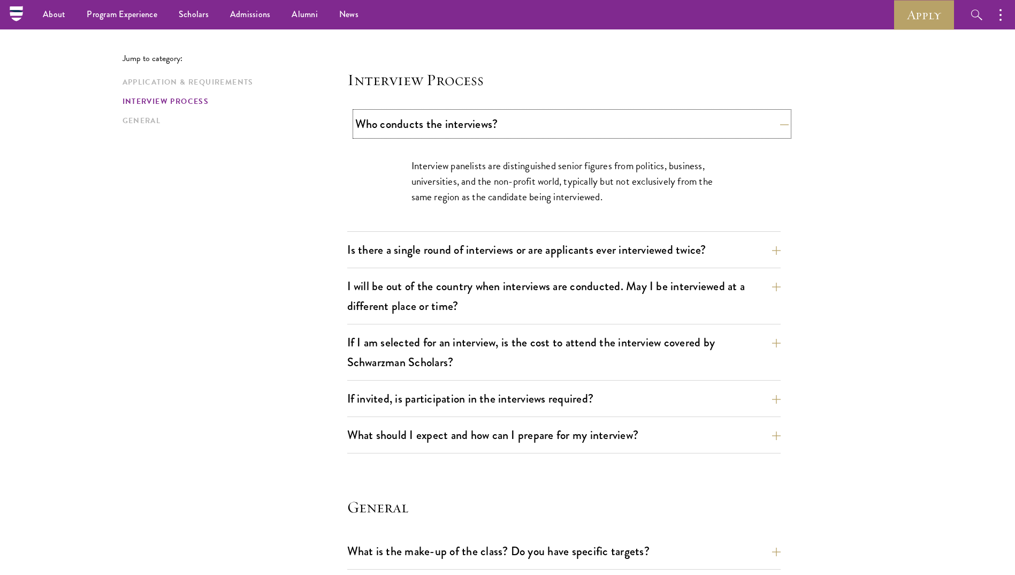
click at [483, 118] on button "Who conducts the interviews?" at bounding box center [572, 124] width 434 height 24
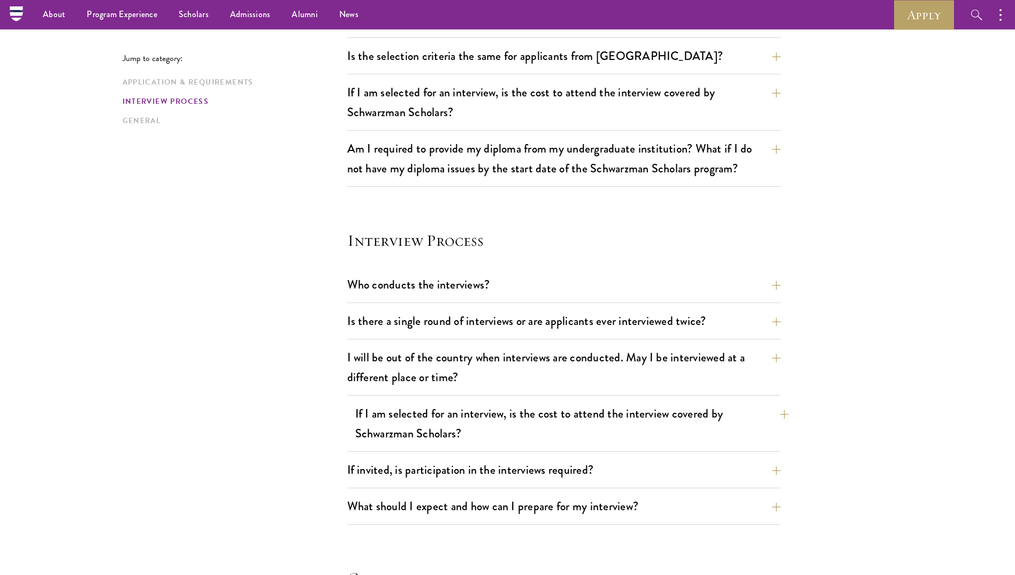
click at [542, 244] on h4 "Interview Process" at bounding box center [564, 240] width 434 height 21
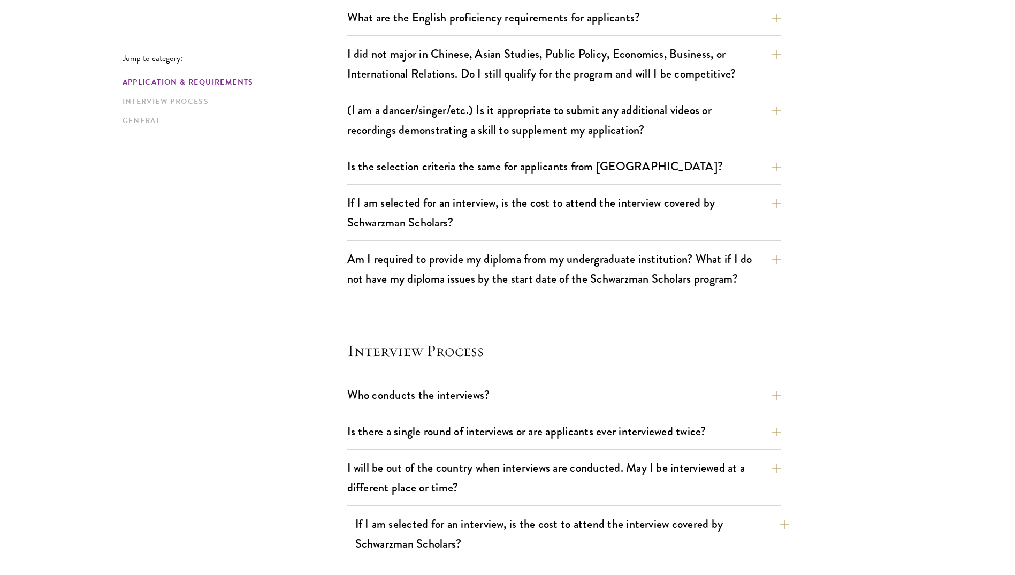
scroll to position [910, 0]
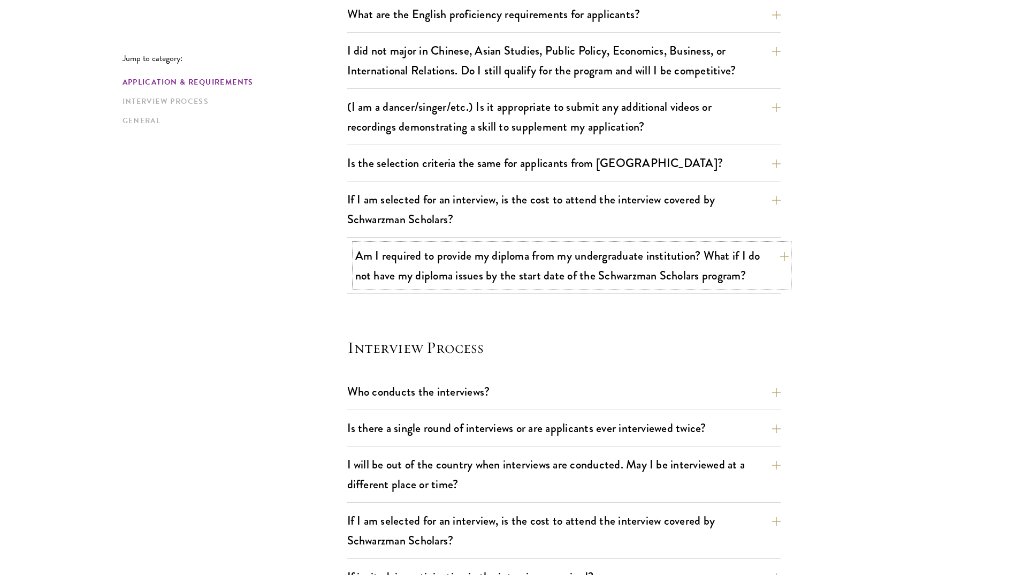
click at [499, 284] on button "Am I required to provide my diploma from my undergraduate institution? What if …" at bounding box center [572, 266] width 434 height 44
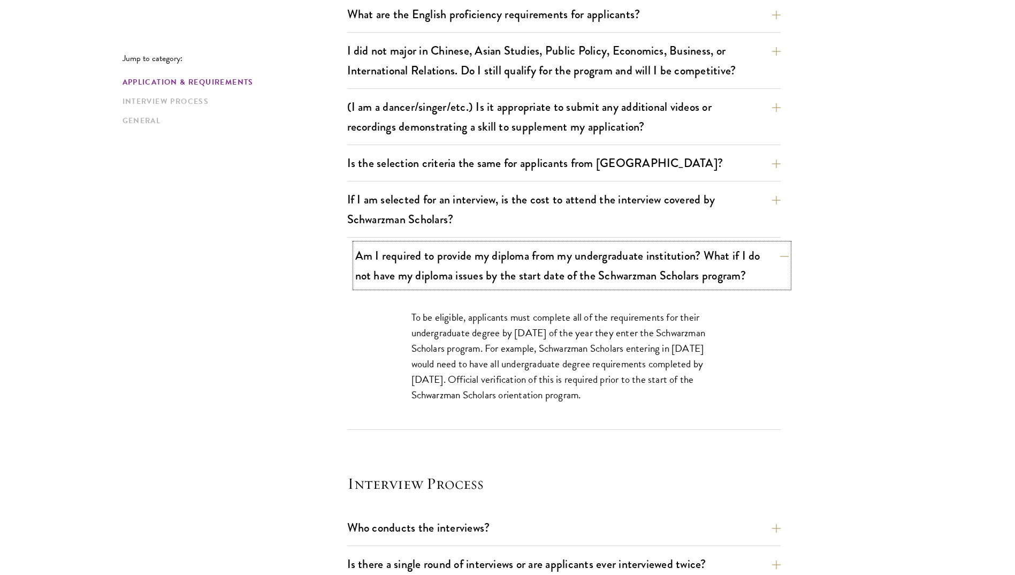
drag, startPoint x: 499, startPoint y: 284, endPoint x: 480, endPoint y: 263, distance: 27.7
click at [496, 285] on button "Am I required to provide my diploma from my undergraduate institution? What if …" at bounding box center [572, 266] width 434 height 44
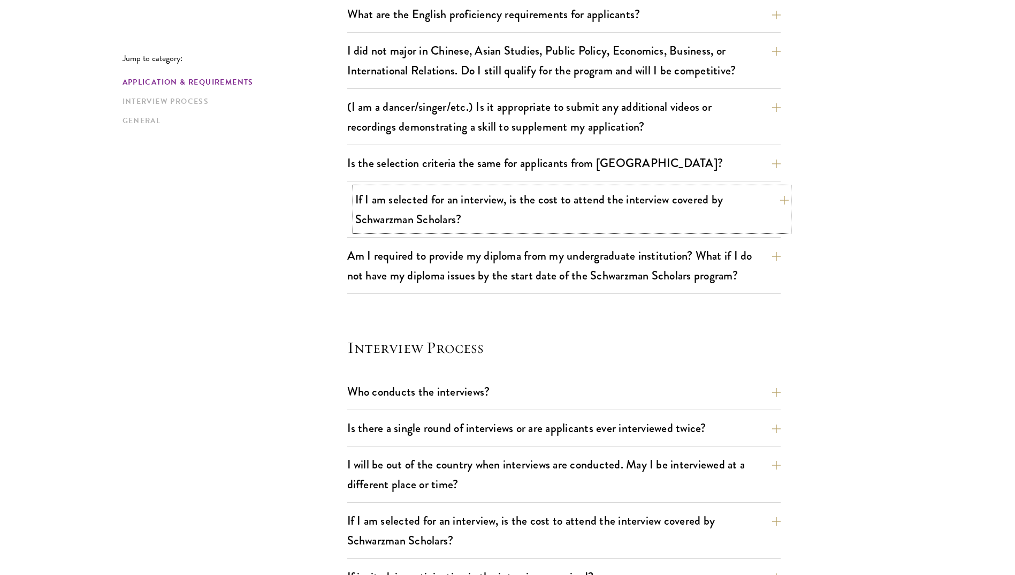
click at [477, 228] on button "If I am selected for an interview, is the cost to attend the interview covered …" at bounding box center [572, 209] width 434 height 44
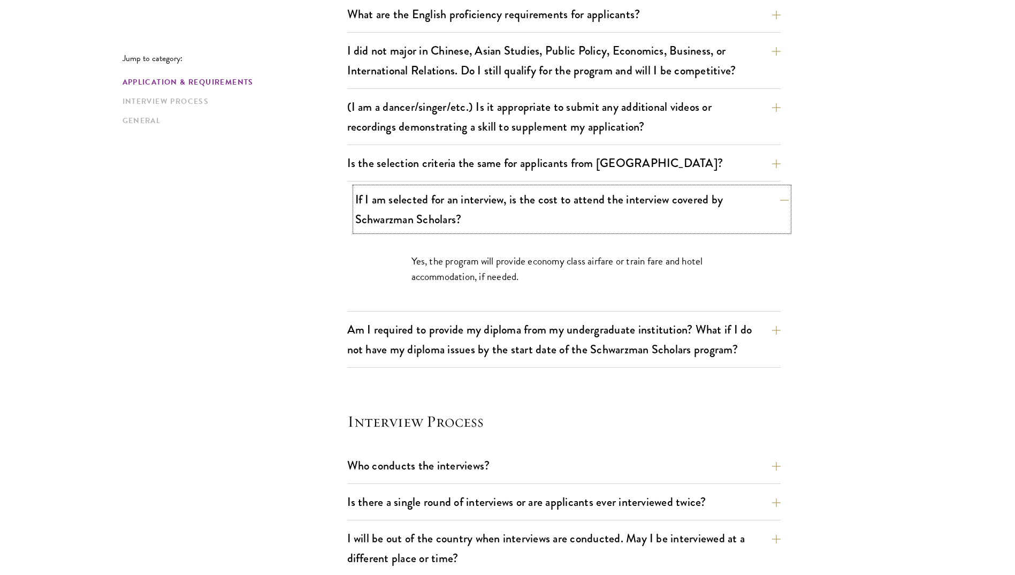
click at [477, 228] on button "If I am selected for an interview, is the cost to attend the interview covered …" at bounding box center [572, 209] width 434 height 44
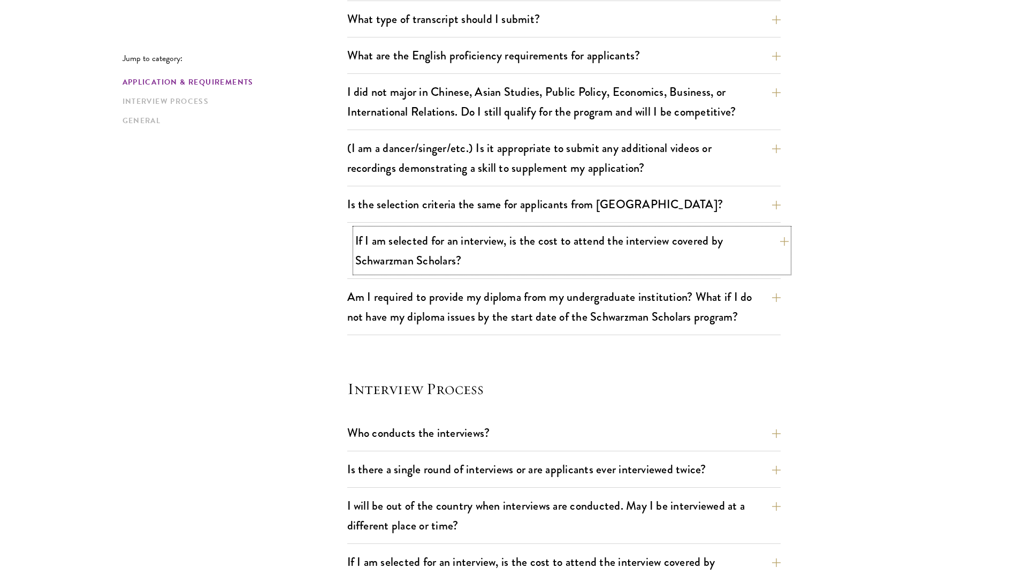
scroll to position [856, 0]
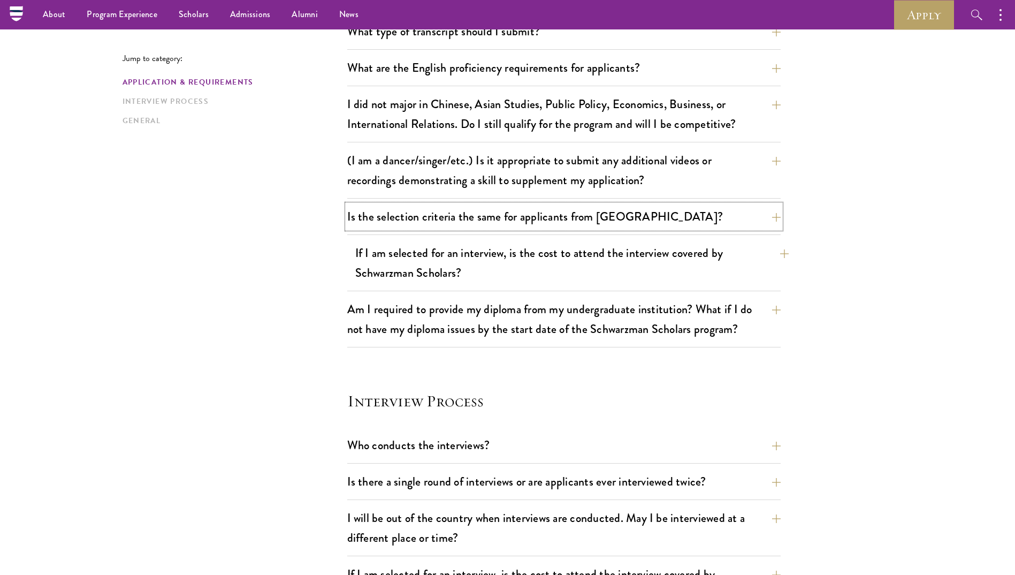
click at [477, 228] on button "Is the selection criteria the same for applicants from China?" at bounding box center [564, 216] width 434 height 24
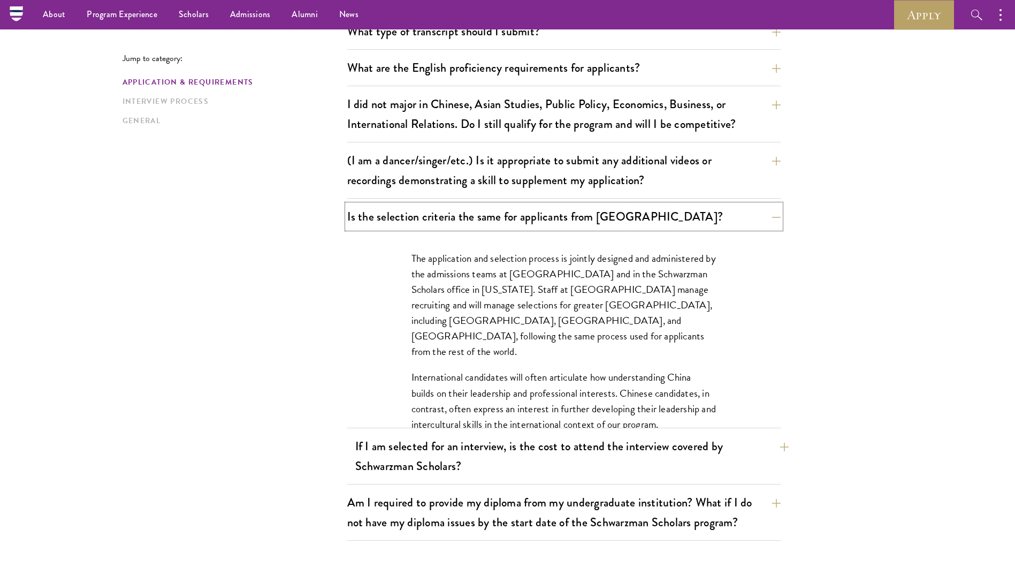
click at [477, 228] on button "Is the selection criteria the same for applicants from China?" at bounding box center [564, 216] width 434 height 24
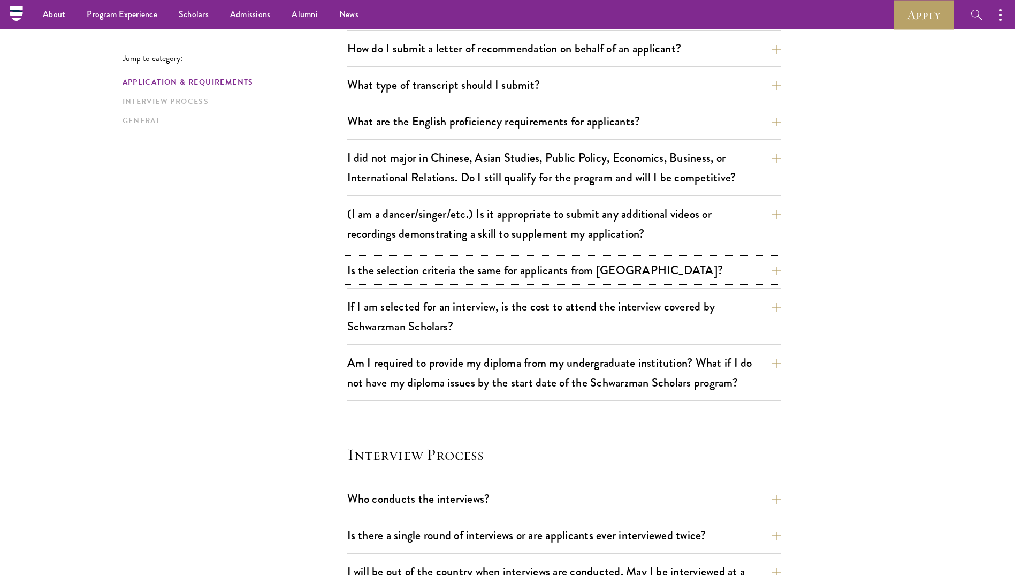
scroll to position [749, 0]
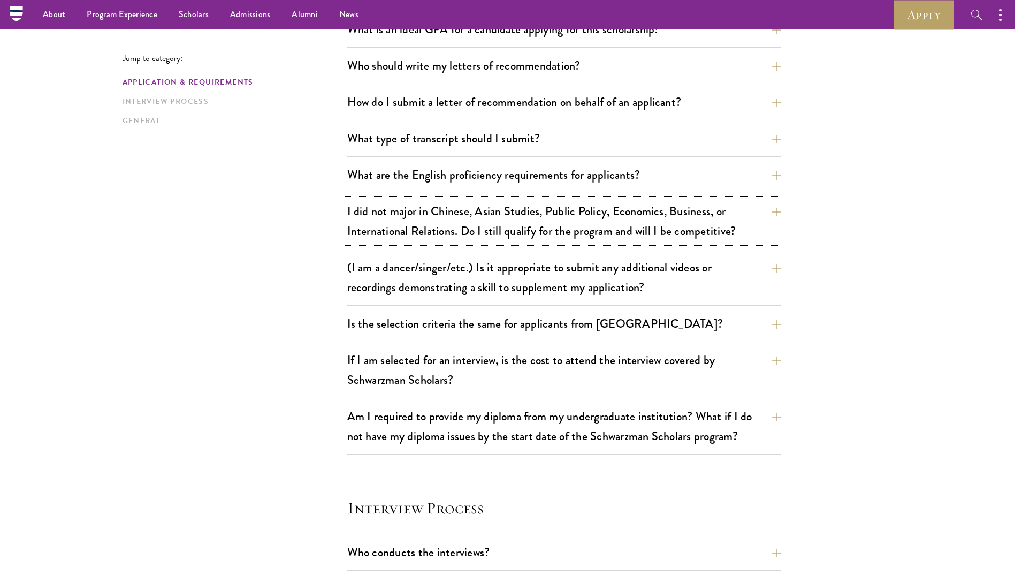
click at [473, 229] on button "I did not major in Chinese, Asian Studies, Public Policy, Economics, Business, …" at bounding box center [564, 221] width 434 height 44
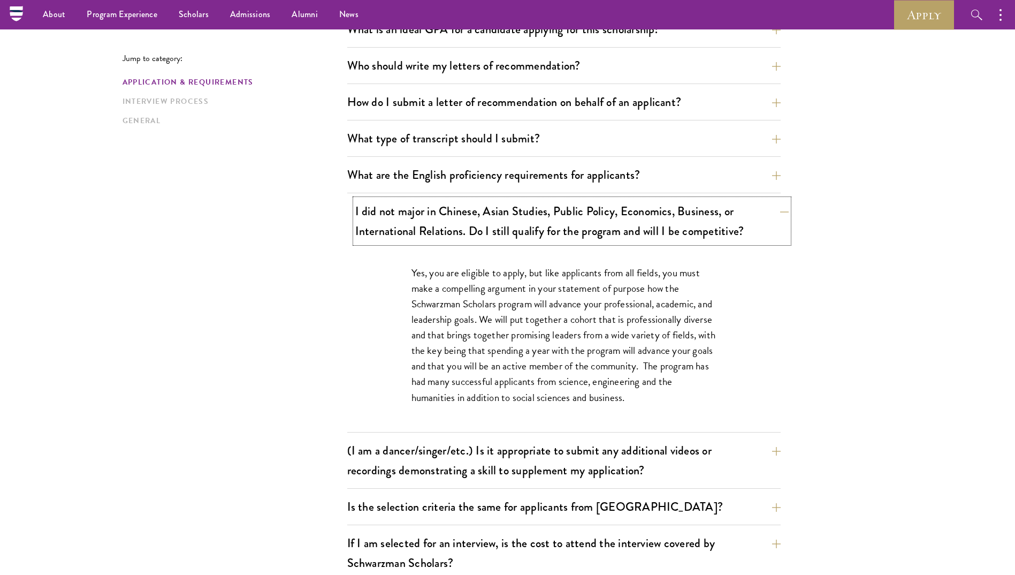
click at [470, 239] on button "I did not major in Chinese, Asian Studies, Public Policy, Economics, Business, …" at bounding box center [572, 221] width 434 height 44
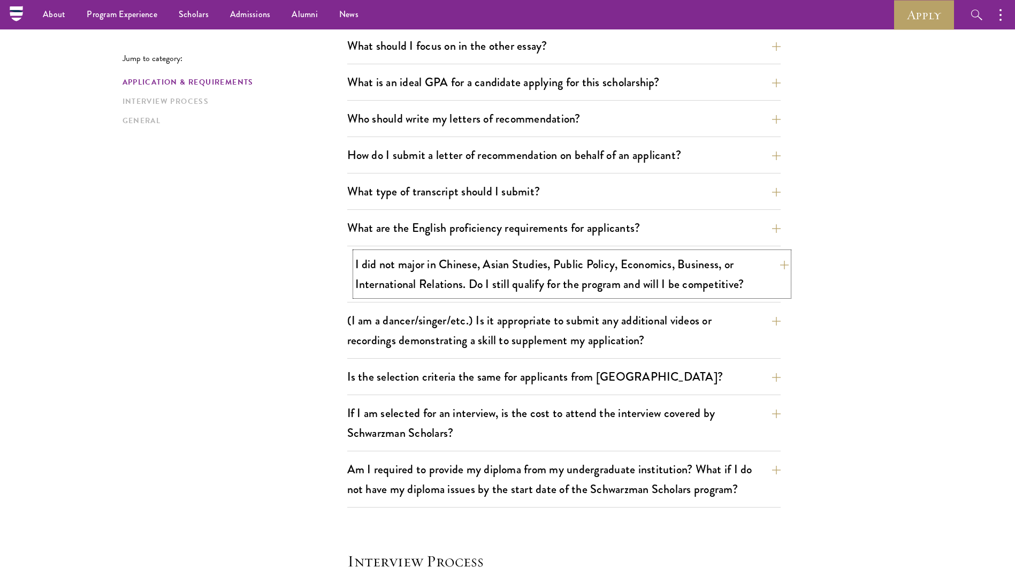
scroll to position [696, 0]
click at [470, 236] on button "What are the English proficiency requirements for applicants?" at bounding box center [572, 228] width 434 height 24
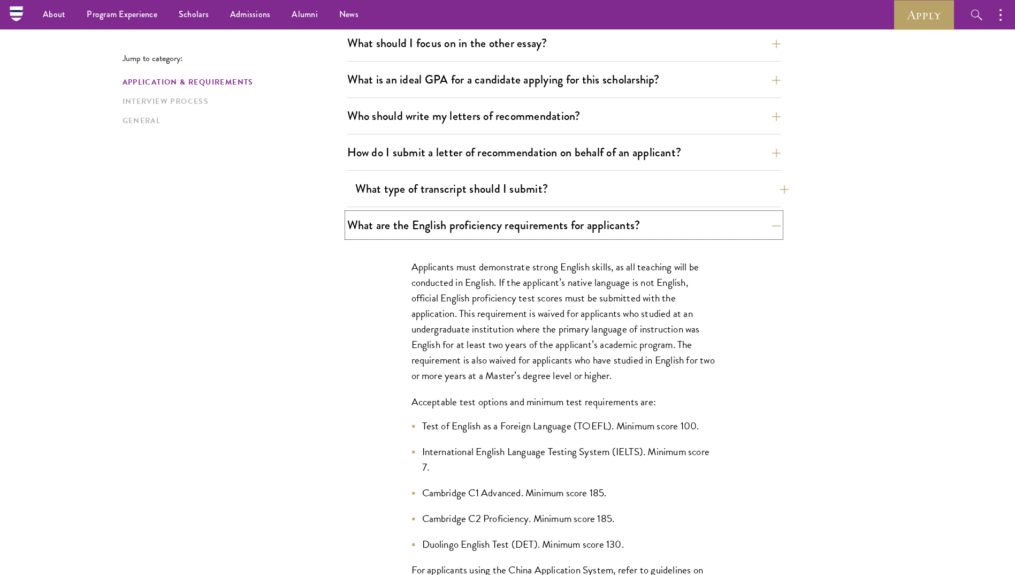
scroll to position [642, 0]
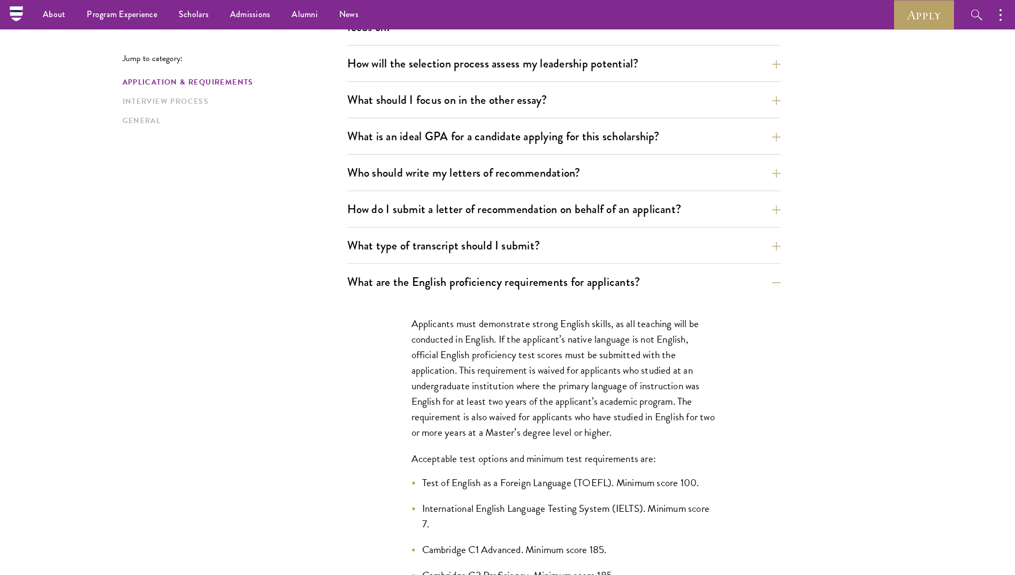
click at [461, 269] on div "What are the important Schwarzman Scholars application dates? Applicants who ho…" at bounding box center [564, 327] width 434 height 1221
drag, startPoint x: 461, startPoint y: 269, endPoint x: 419, endPoint y: 276, distance: 43.3
click at [419, 276] on button "What are the English proficiency requirements for applicants?" at bounding box center [572, 282] width 434 height 24
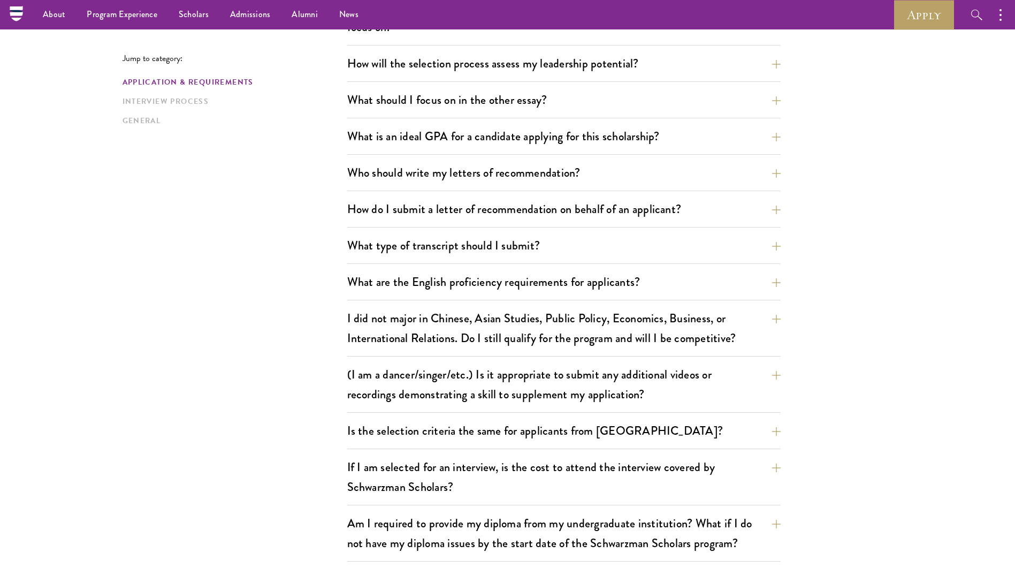
click at [300, 236] on div "Jump to category: Application & Requirements Interview Process General Applicat…" at bounding box center [508, 512] width 771 height 1675
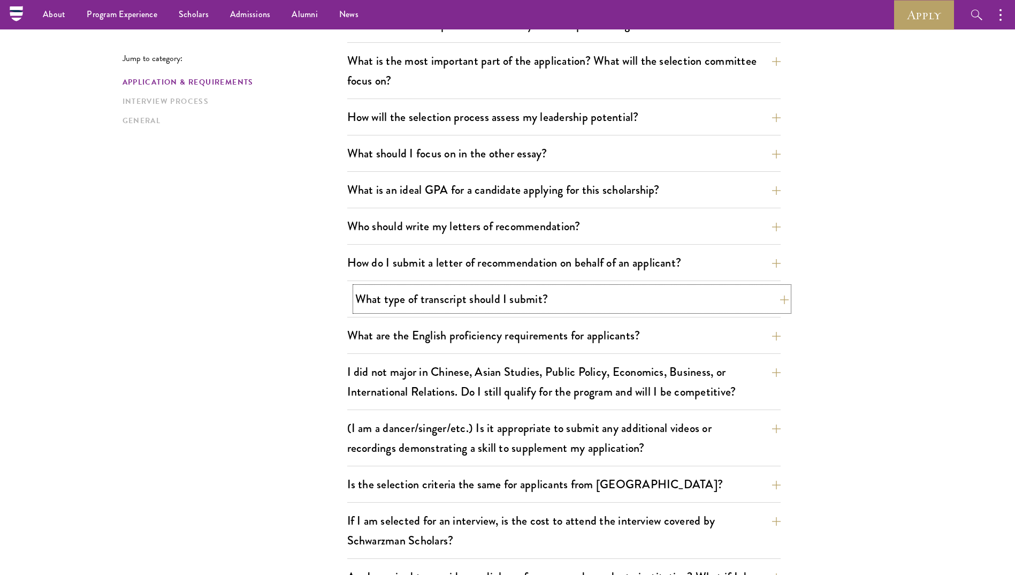
click at [476, 305] on button "What type of transcript should I submit?" at bounding box center [572, 299] width 434 height 24
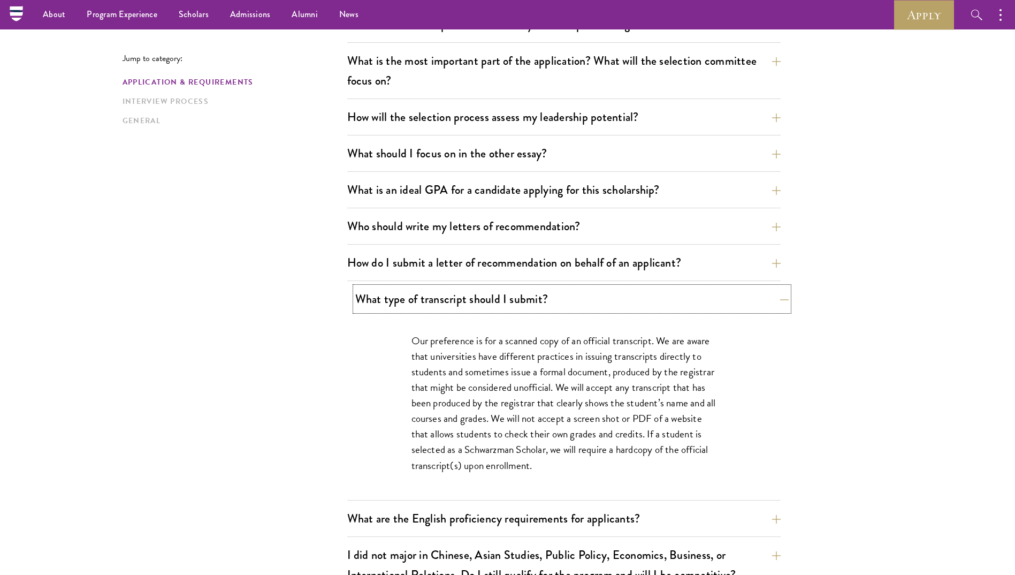
click at [476, 305] on button "What type of transcript should I submit?" at bounding box center [572, 299] width 434 height 24
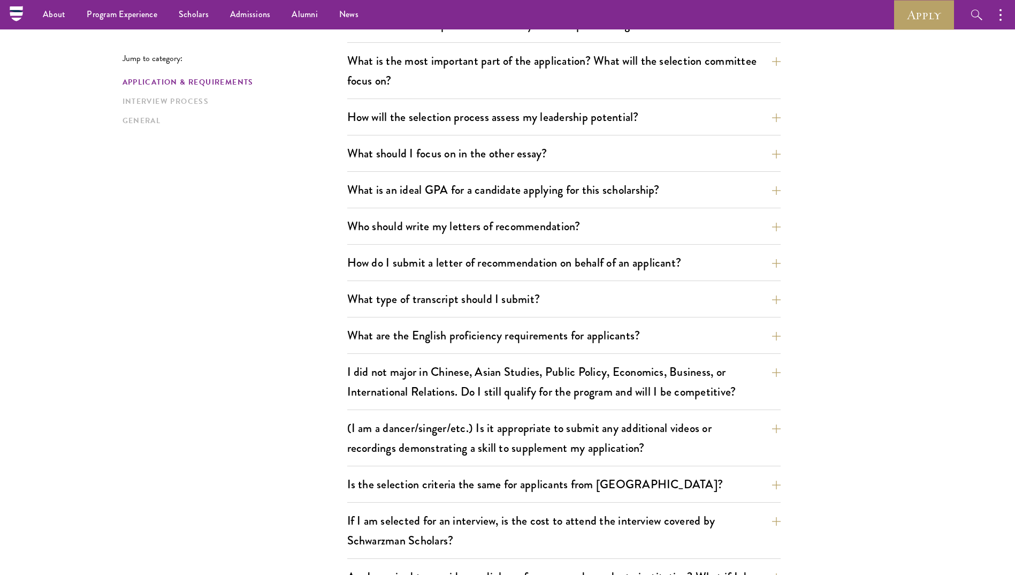
click at [224, 313] on div "Jump to category: Application & Requirements Interview Process General Applicat…" at bounding box center [508, 565] width 771 height 1675
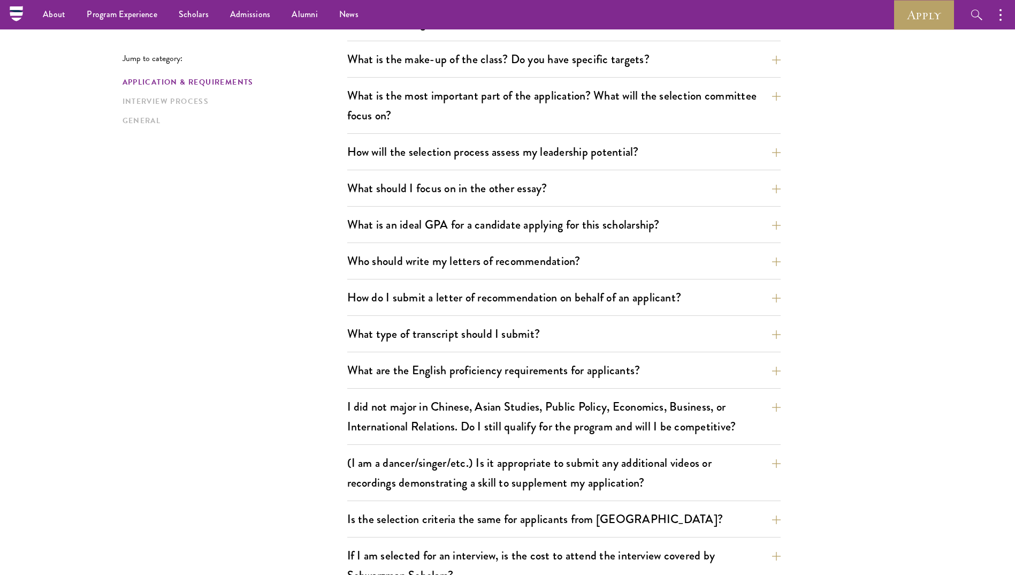
scroll to position [535, 0]
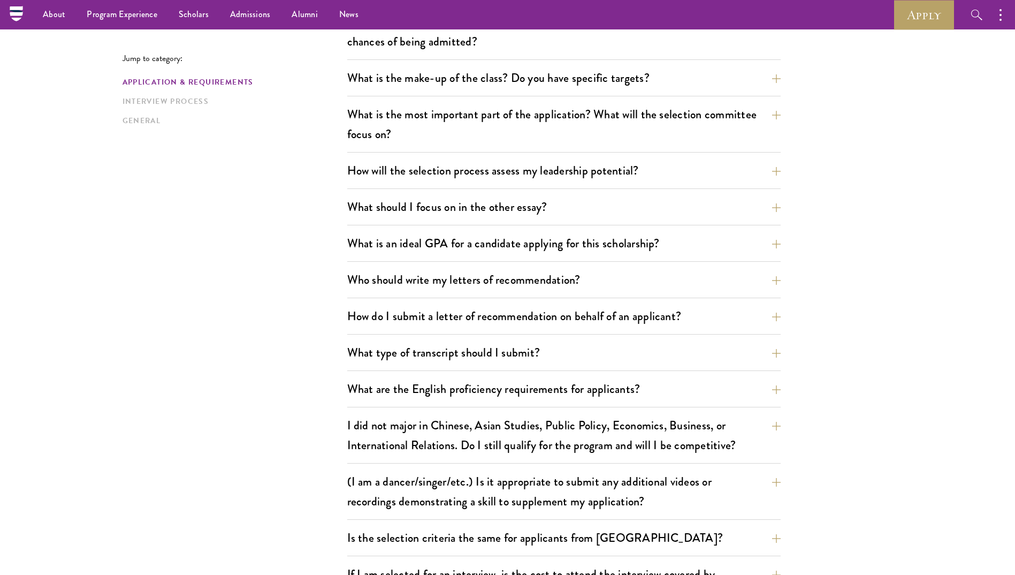
click at [397, 293] on div "Who should write my letters of recommendation? All applicants including Current…" at bounding box center [564, 283] width 434 height 31
click at [400, 288] on button "Who should write my letters of recommendation?" at bounding box center [572, 280] width 434 height 24
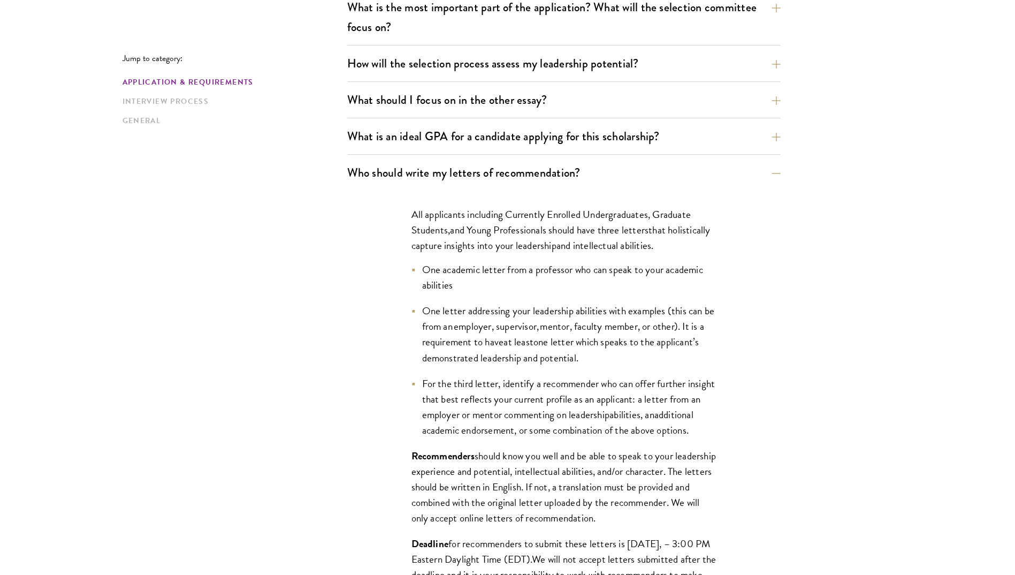
click at [351, 341] on div "All applicants including Currently Enrolled Undergraduates, Graduate Students ,…" at bounding box center [564, 431] width 434 height 481
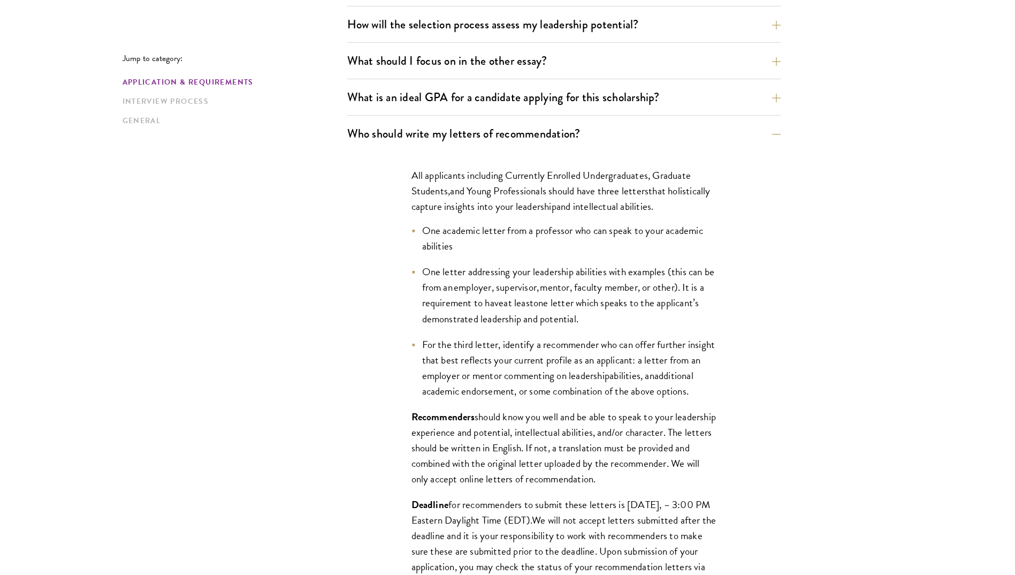
scroll to position [696, 0]
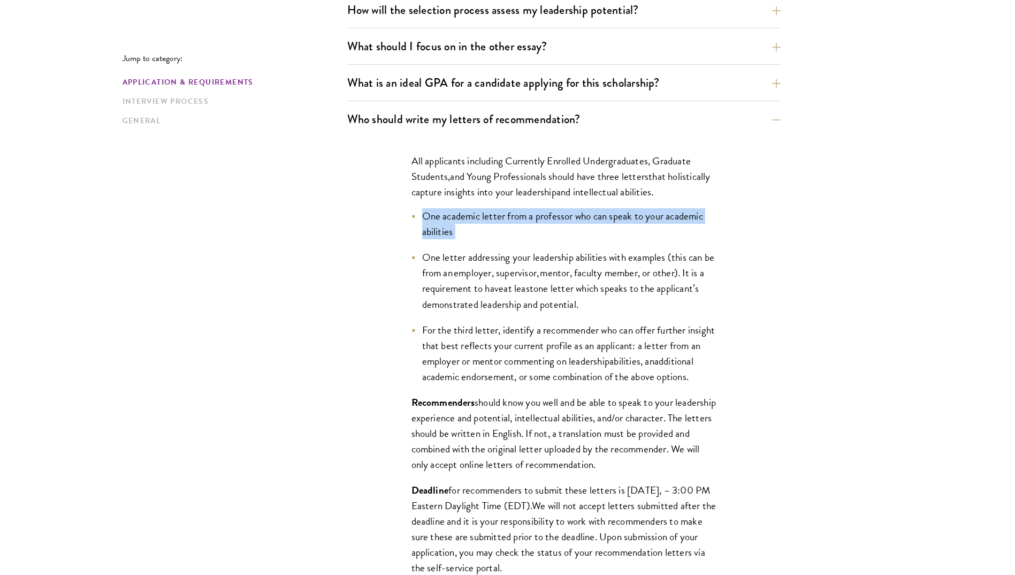
drag, startPoint x: 474, startPoint y: 228, endPoint x: 423, endPoint y: 217, distance: 52.5
click at [423, 217] on li "One academic letter from a professor who can speak to your academic abilities" at bounding box center [564, 223] width 305 height 31
drag, startPoint x: 423, startPoint y: 217, endPoint x: 483, endPoint y: 229, distance: 61.0
click at [484, 227] on li "One academic letter from a professor who can speak to your academic abilities" at bounding box center [564, 223] width 305 height 31
drag, startPoint x: 471, startPoint y: 233, endPoint x: 421, endPoint y: 218, distance: 52.5
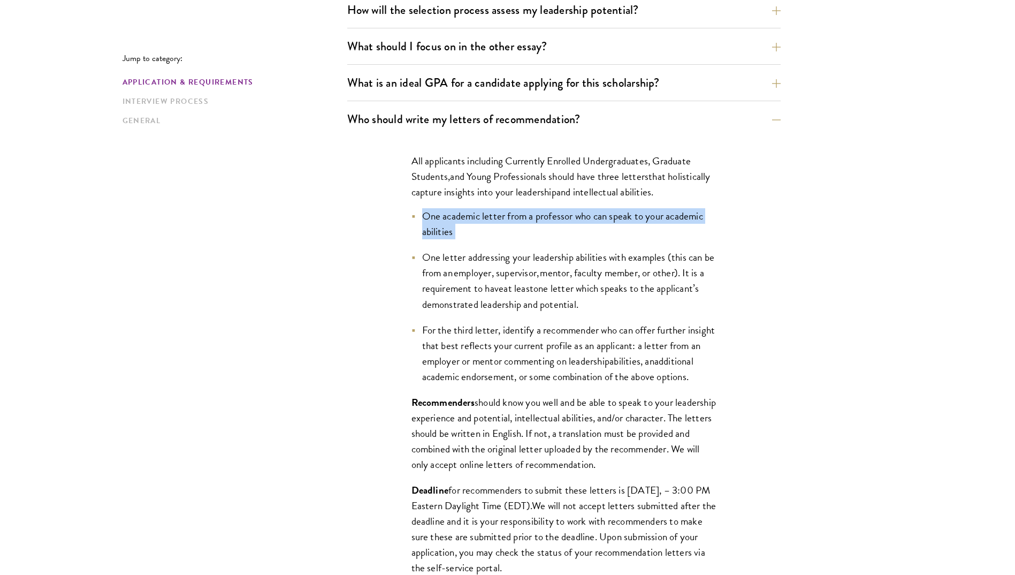
click at [421, 218] on li "One academic letter from a professor who can speak to your academic abilities" at bounding box center [564, 223] width 305 height 31
drag, startPoint x: 421, startPoint y: 218, endPoint x: 454, endPoint y: 227, distance: 34.8
click at [454, 227] on span at bounding box center [454, 232] width 2 height 16
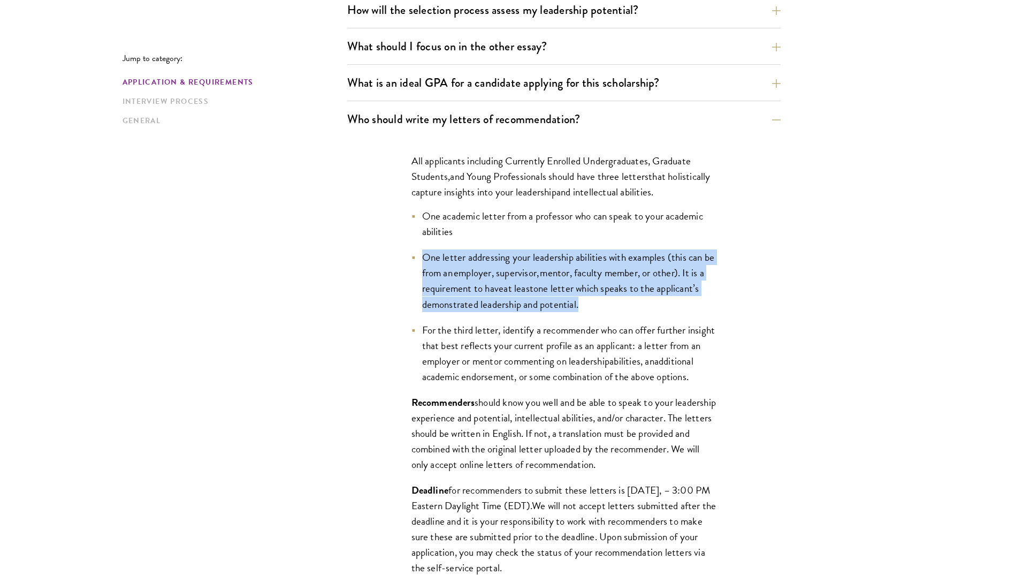
drag, startPoint x: 591, startPoint y: 309, endPoint x: 416, endPoint y: 261, distance: 182.2
click at [416, 261] on li "One letter addressing your leadership abilities with examples (this can be from…" at bounding box center [564, 280] width 305 height 62
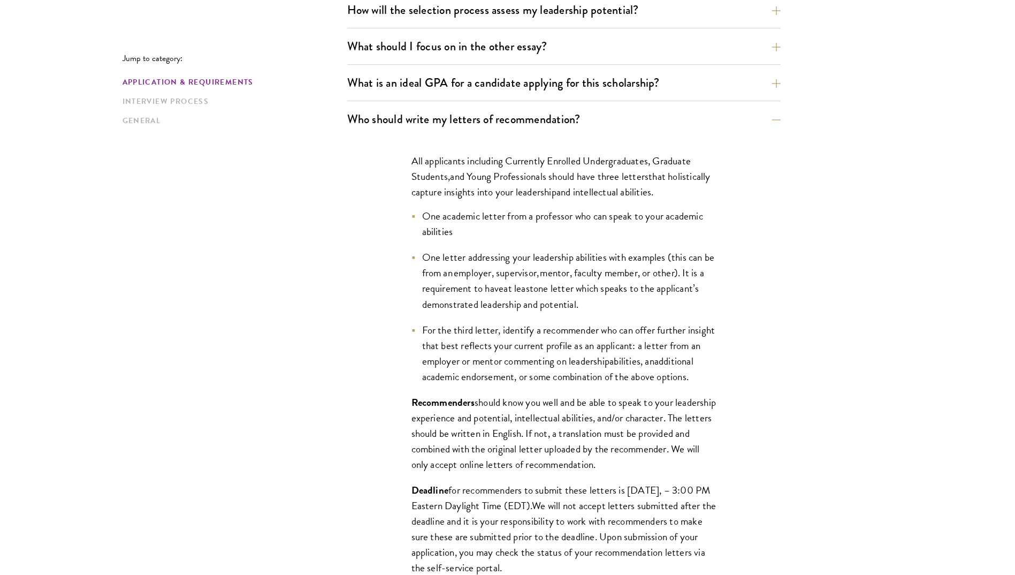
drag, startPoint x: 416, startPoint y: 261, endPoint x: 526, endPoint y: 317, distance: 123.7
click at [528, 316] on ul "One academic letter from a professor who can speak to your academic abilities O…" at bounding box center [564, 296] width 305 height 176
click at [553, 384] on li "For the third letter, identify a recommender who can offer further insight that…" at bounding box center [564, 353] width 305 height 62
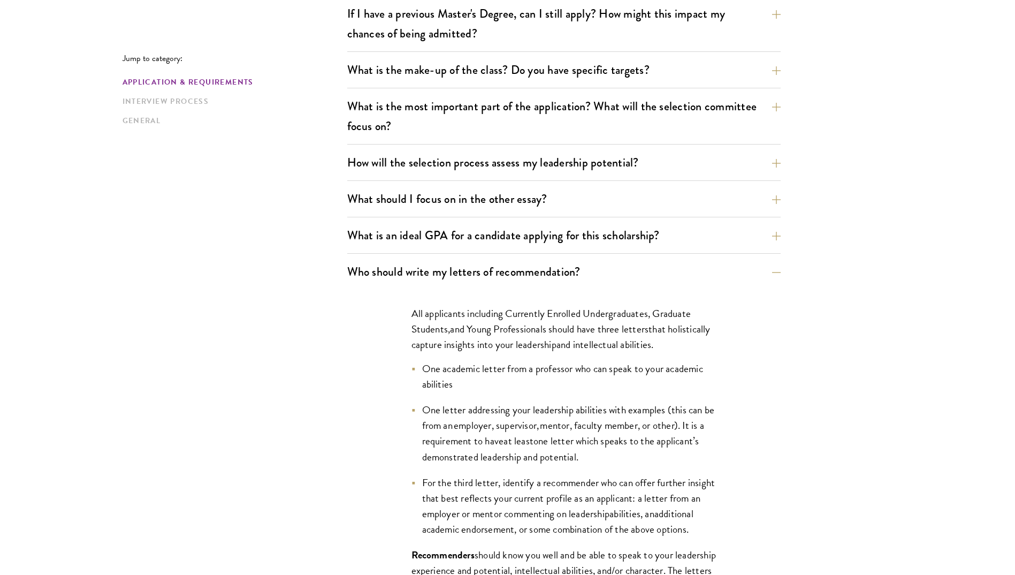
scroll to position [482, 0]
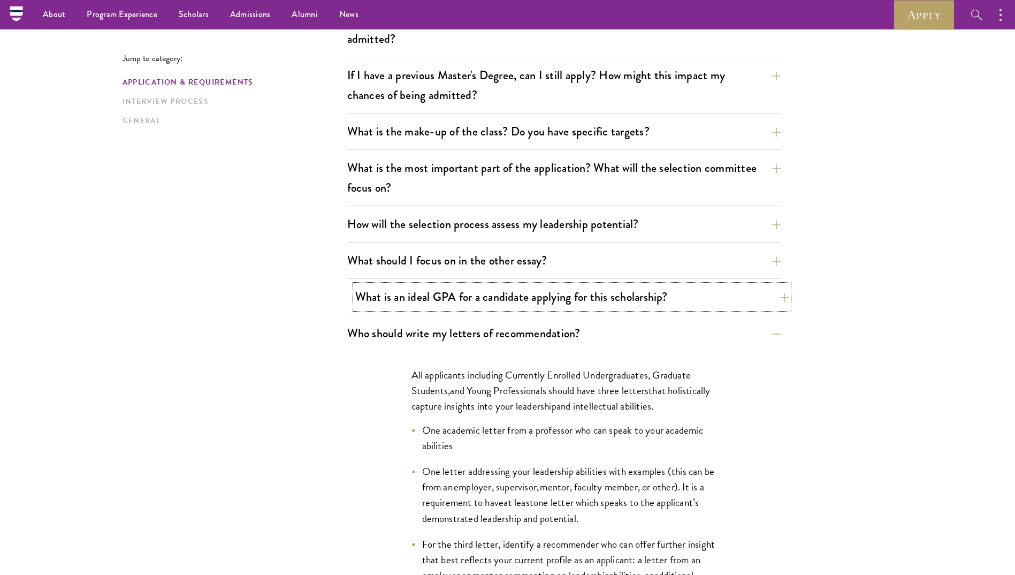
click at [414, 299] on button "What is an ideal GPA for a candidate applying for this scholarship?" at bounding box center [572, 297] width 434 height 24
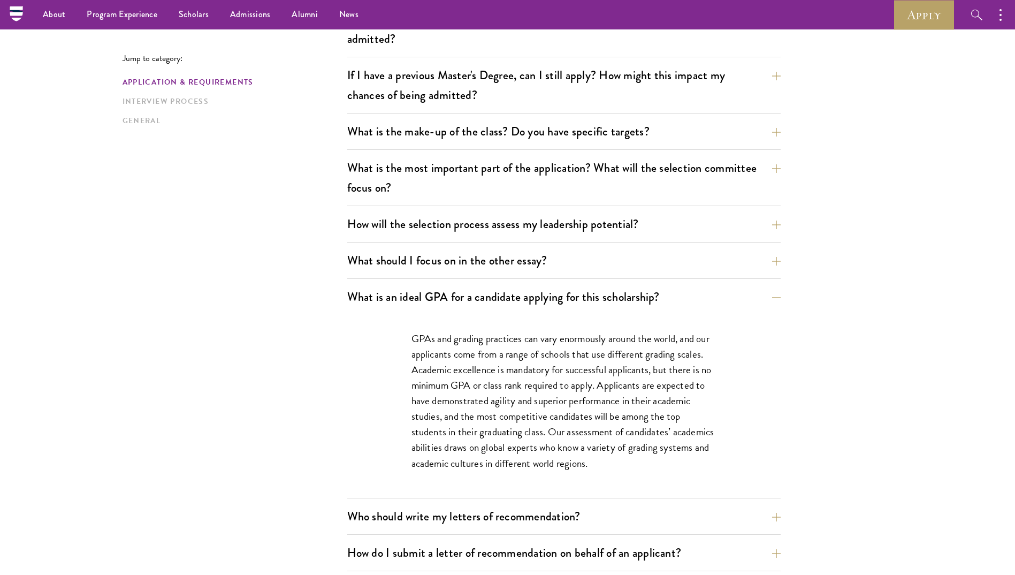
click at [389, 354] on div "GPAs and grading practices can vary enormously around the world, and our applic…" at bounding box center [563, 406] width 369 height 183
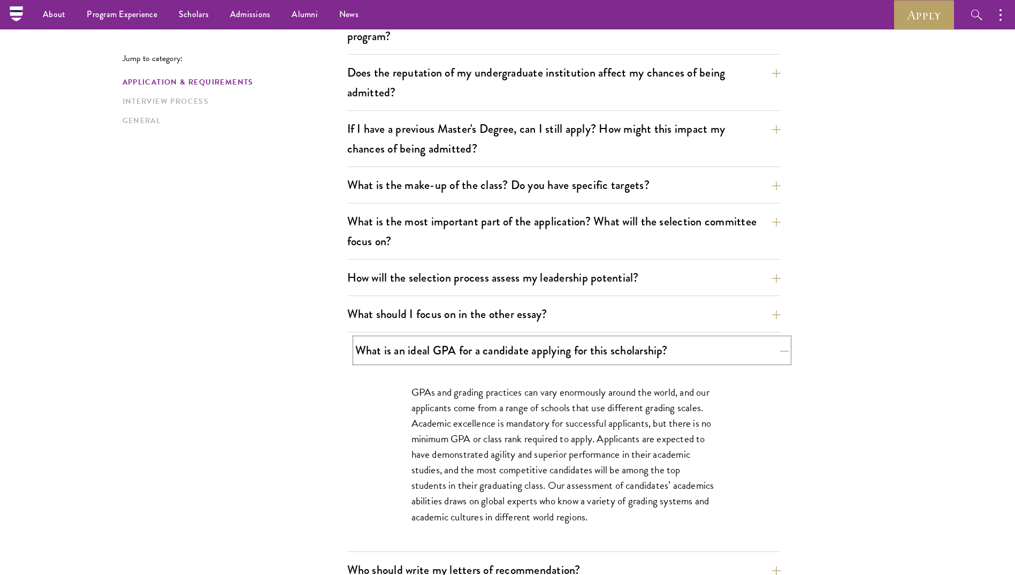
click at [416, 351] on button "What is an ideal GPA for a candidate applying for this scholarship?" at bounding box center [572, 350] width 434 height 24
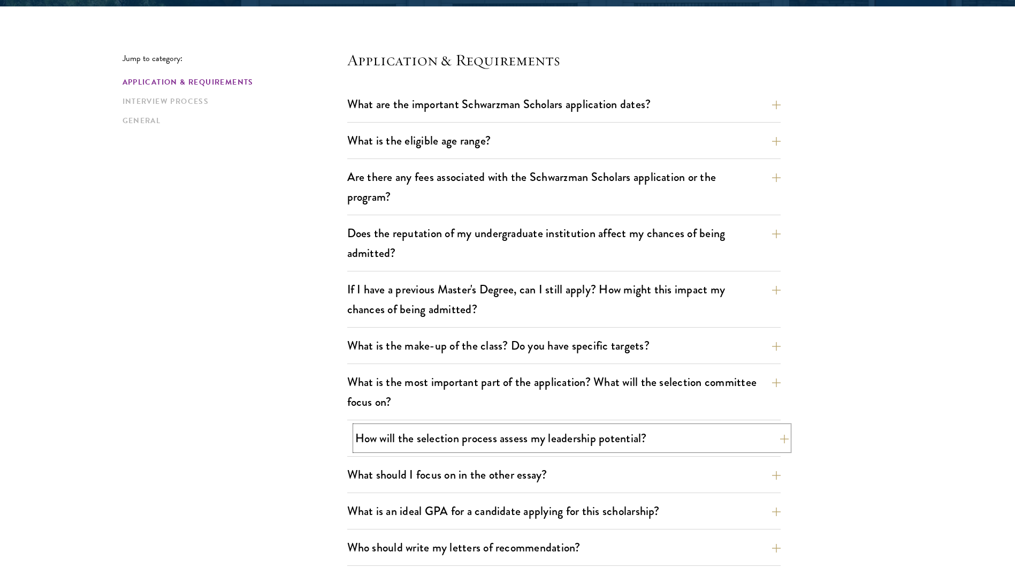
click at [420, 429] on button "How will the selection process assess my leadership potential?" at bounding box center [572, 438] width 434 height 24
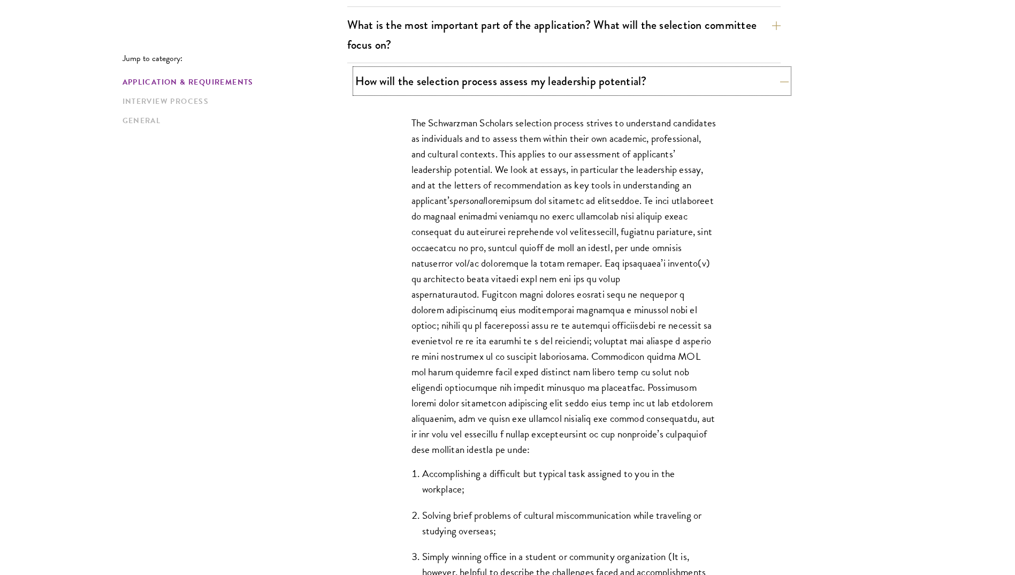
scroll to position [642, 0]
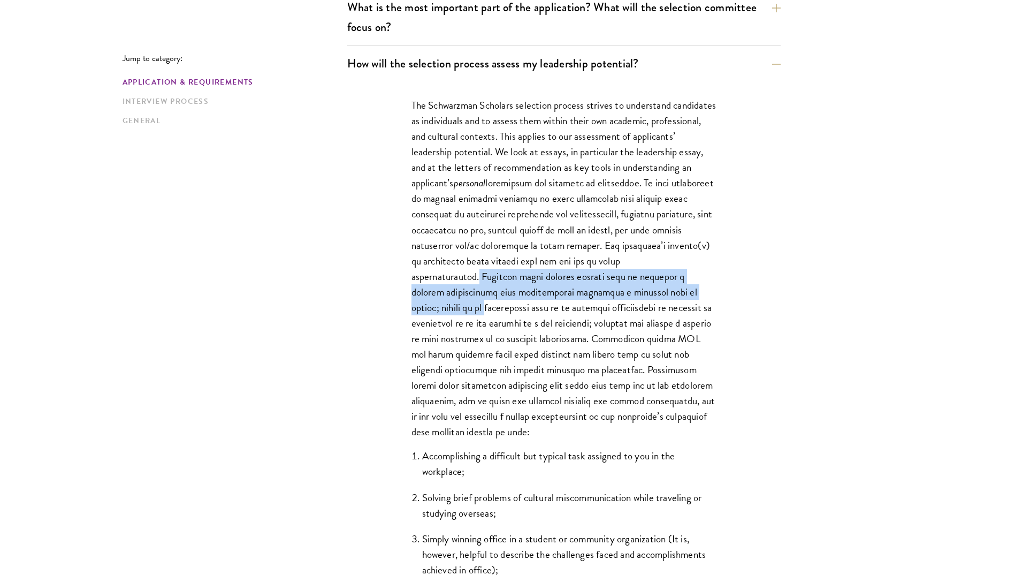
drag, startPoint x: 494, startPoint y: 287, endPoint x: 495, endPoint y: 302, distance: 15.5
click at [495, 302] on p "The Schwarzman Scholars selection process strives to understand candidates as i…" at bounding box center [564, 268] width 305 height 342
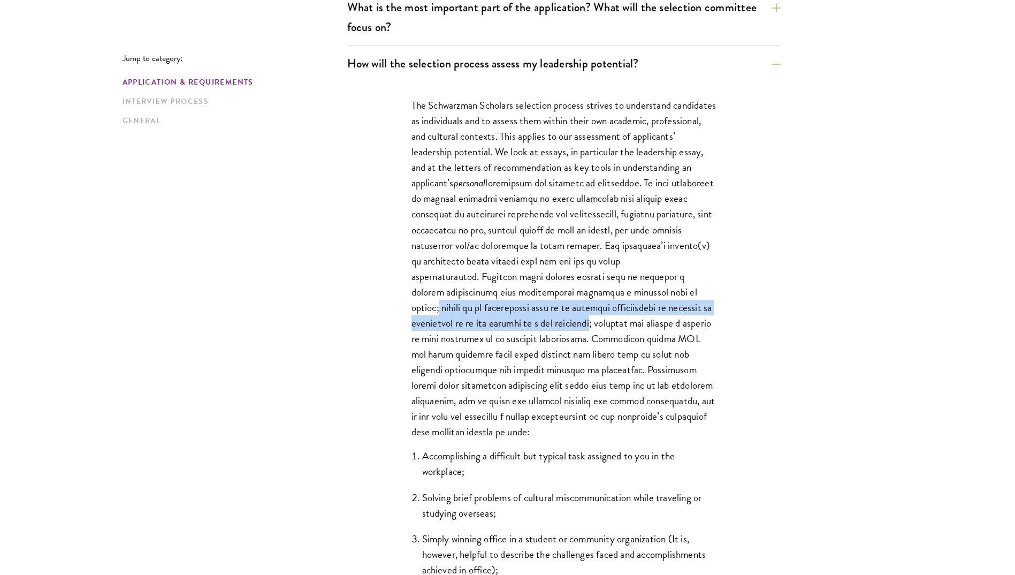
drag, startPoint x: 440, startPoint y: 310, endPoint x: 599, endPoint y: 326, distance: 159.8
click at [599, 326] on p "The Schwarzman Scholars selection process strives to understand candidates as i…" at bounding box center [564, 268] width 305 height 342
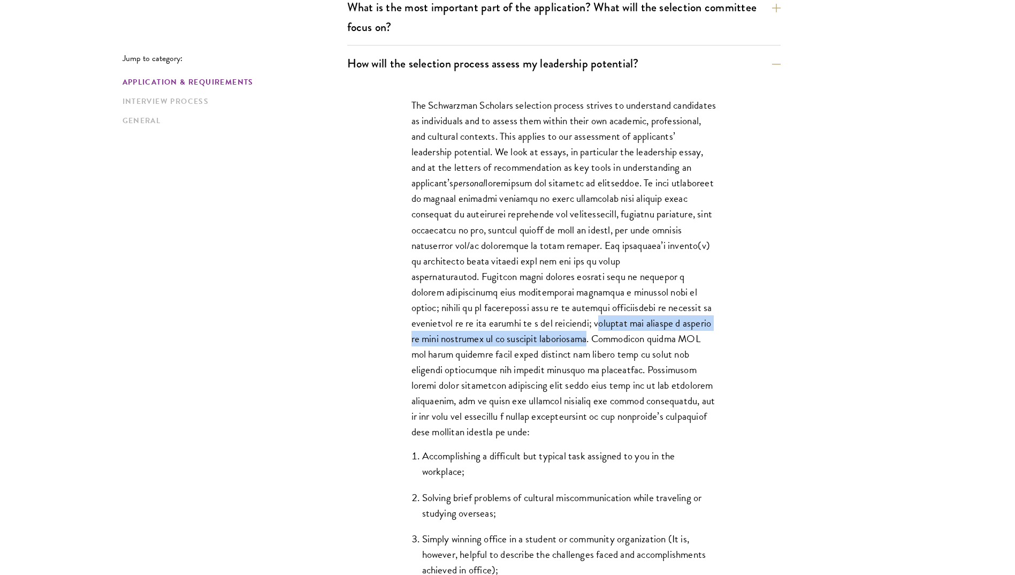
drag, startPoint x: 608, startPoint y: 320, endPoint x: 622, endPoint y: 334, distance: 20.1
click at [622, 334] on p "The Schwarzman Scholars selection process strives to understand candidates as i…" at bounding box center [564, 268] width 305 height 342
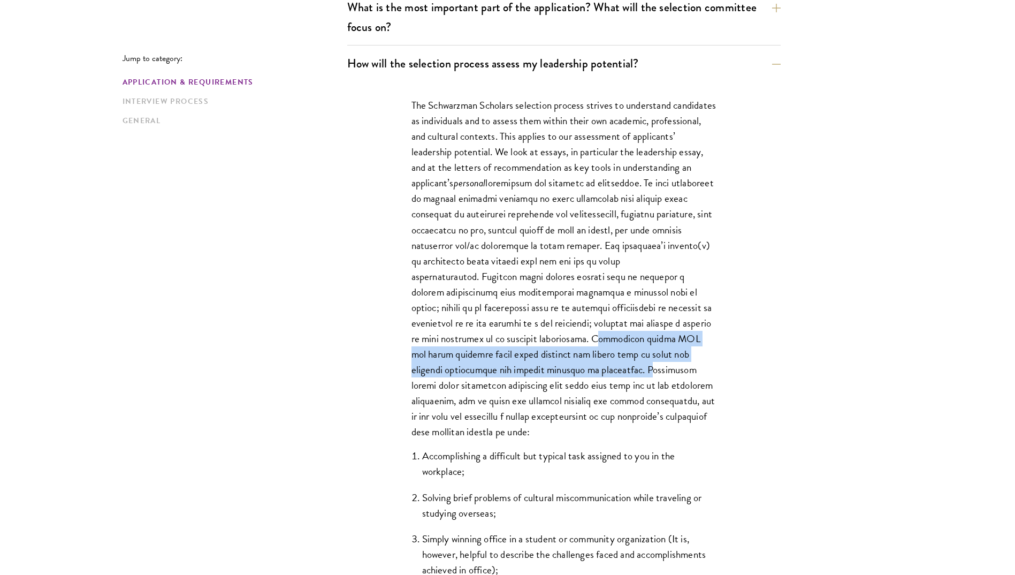
drag, startPoint x: 631, startPoint y: 335, endPoint x: 635, endPoint y: 363, distance: 28.7
click at [635, 363] on p "The Schwarzman Scholars selection process strives to understand candidates as i…" at bounding box center [564, 268] width 305 height 342
drag, startPoint x: 635, startPoint y: 363, endPoint x: 736, endPoint y: 353, distance: 101.2
click at [736, 353] on div "The Schwarzman Scholars selection process strives to understand candidates as i…" at bounding box center [563, 363] width 369 height 564
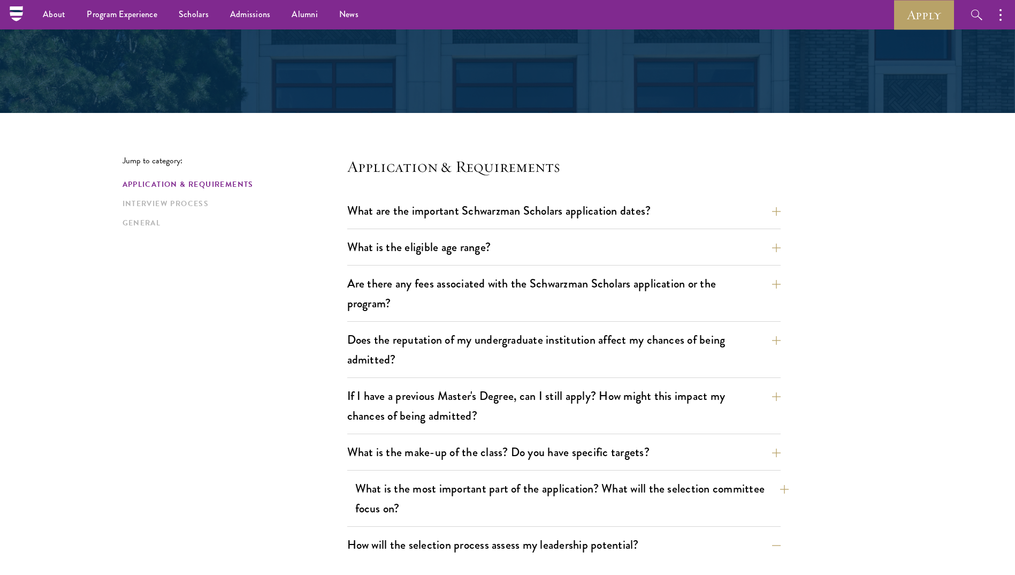
scroll to position [161, 0]
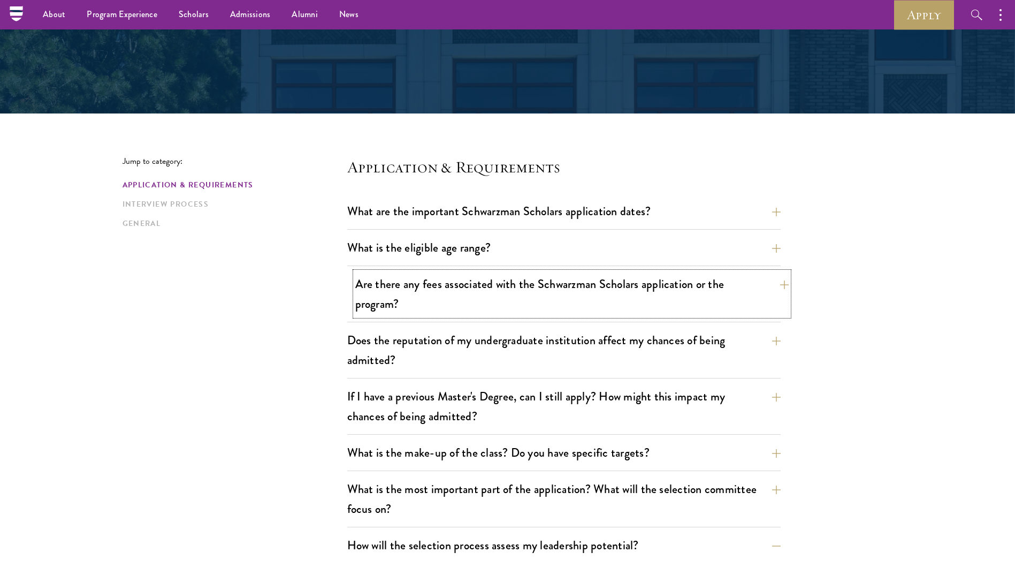
click at [442, 315] on button "Are there any fees associated with the Schwarzman Scholars application or the p…" at bounding box center [572, 294] width 434 height 44
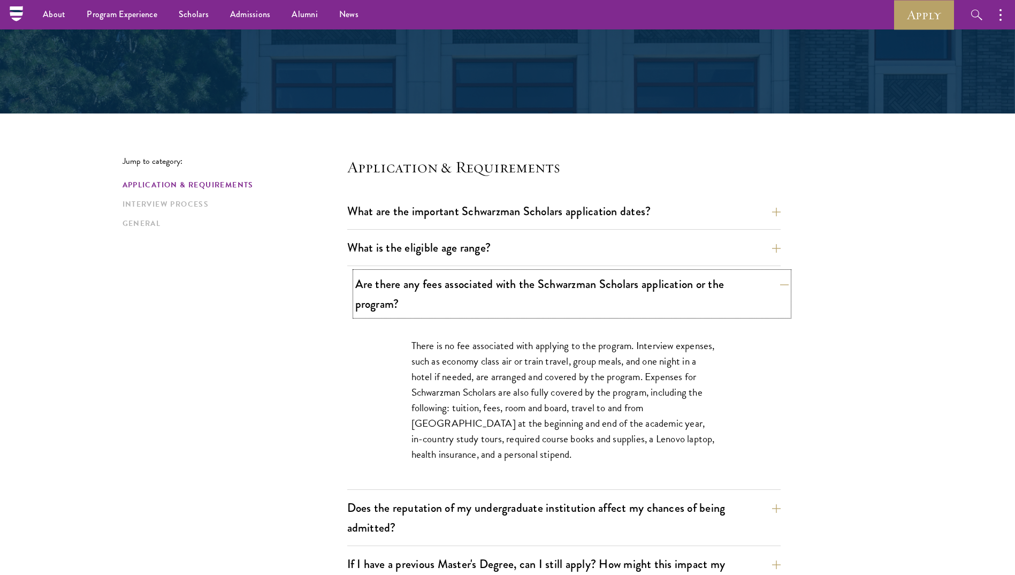
click at [442, 315] on button "Are there any fees associated with the Schwarzman Scholars application or the p…" at bounding box center [572, 294] width 434 height 44
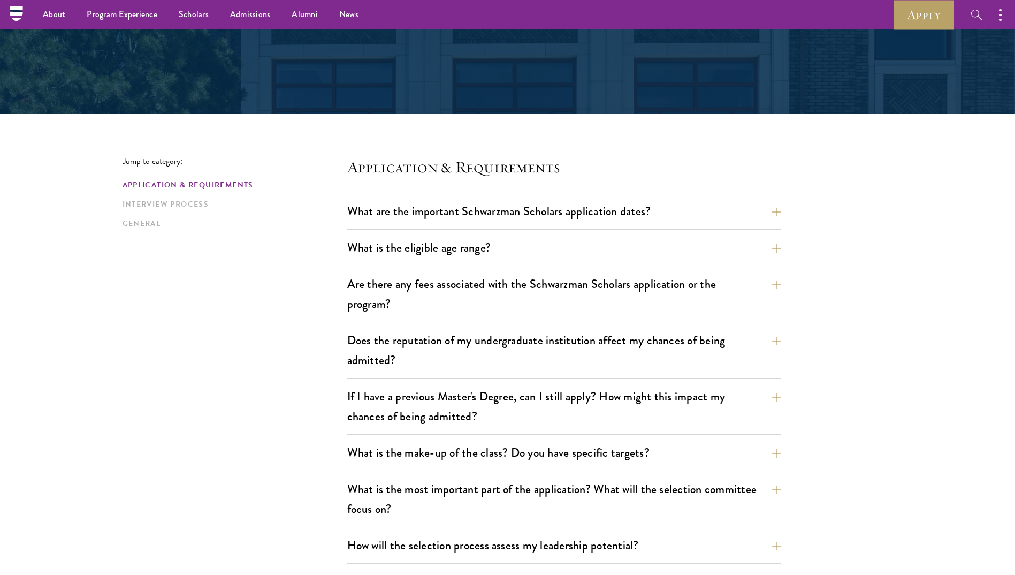
click at [437, 264] on div "What is the eligible age range? Candidates must be at least 18 but not yet 29 y…" at bounding box center [564, 250] width 434 height 31
click at [437, 256] on button "What is the eligible age range?" at bounding box center [572, 247] width 434 height 24
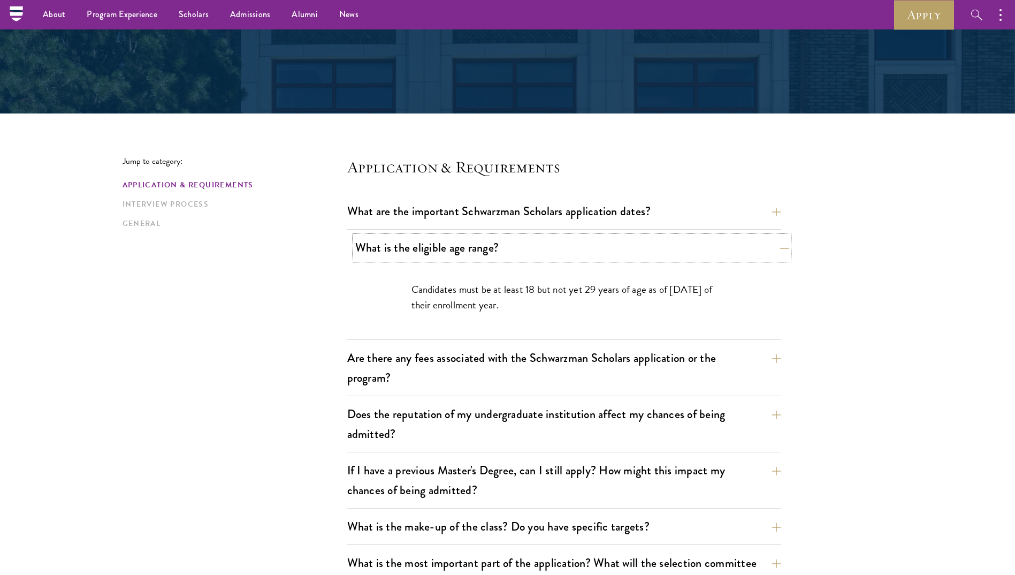
click at [437, 256] on button "What is the eligible age range?" at bounding box center [572, 247] width 434 height 24
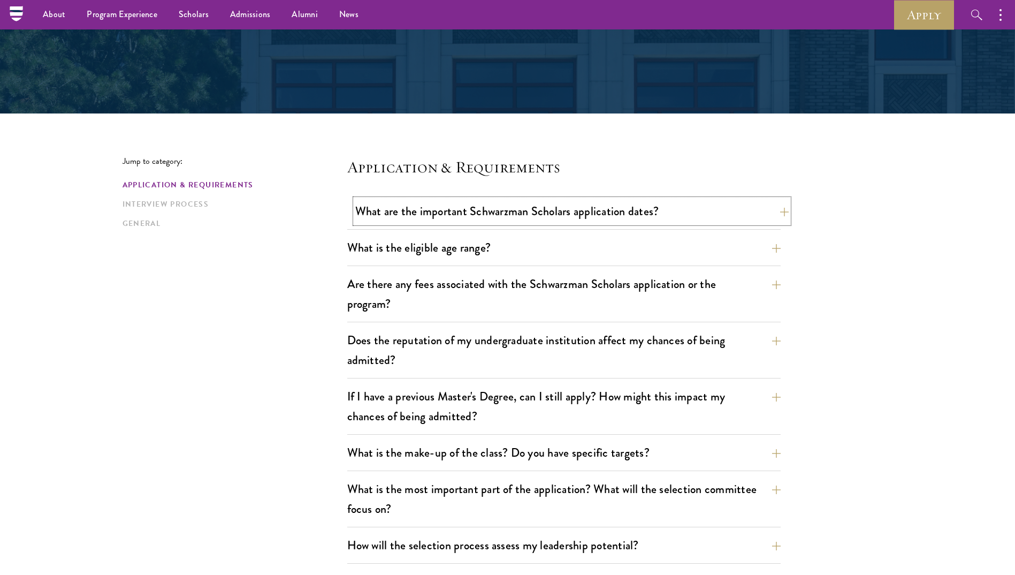
click at [446, 212] on button "What are the important Schwarzman Scholars application dates?" at bounding box center [572, 211] width 434 height 24
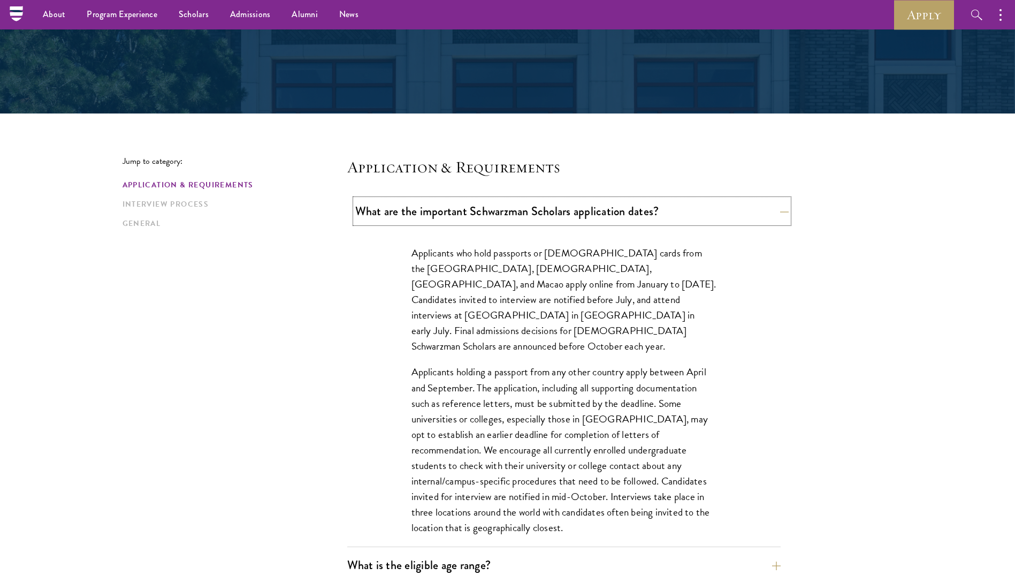
click at [446, 212] on button "What are the important Schwarzman Scholars application dates?" at bounding box center [572, 211] width 434 height 24
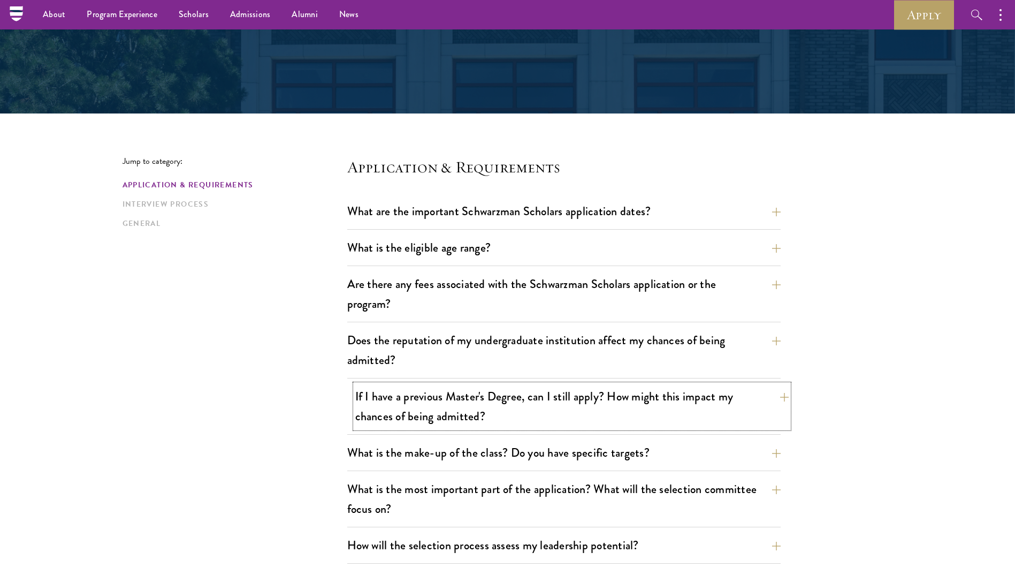
click at [400, 395] on button "If I have a previous Master's Degree, can I still apply? How might this impact …" at bounding box center [572, 406] width 434 height 44
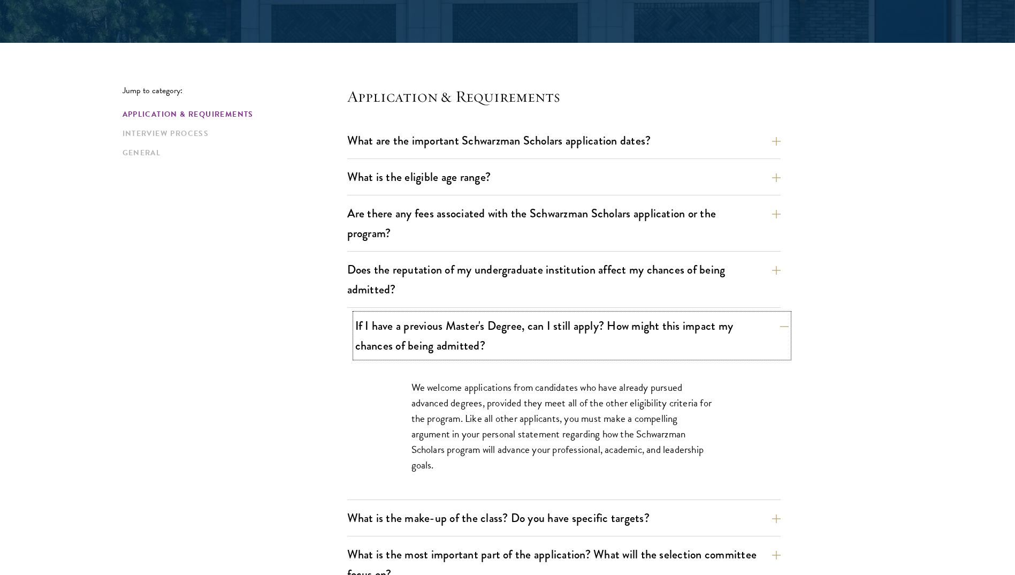
scroll to position [268, 0]
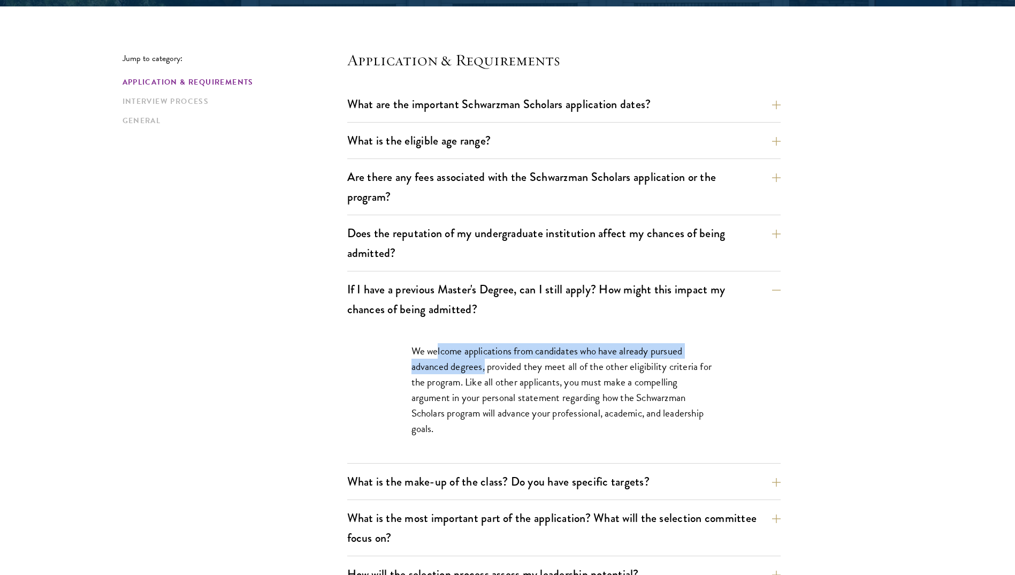
drag, startPoint x: 449, startPoint y: 358, endPoint x: 484, endPoint y: 369, distance: 36.4
click at [484, 369] on p "We welcome applications from candidates who have already pursued advanced degre…" at bounding box center [564, 389] width 305 height 93
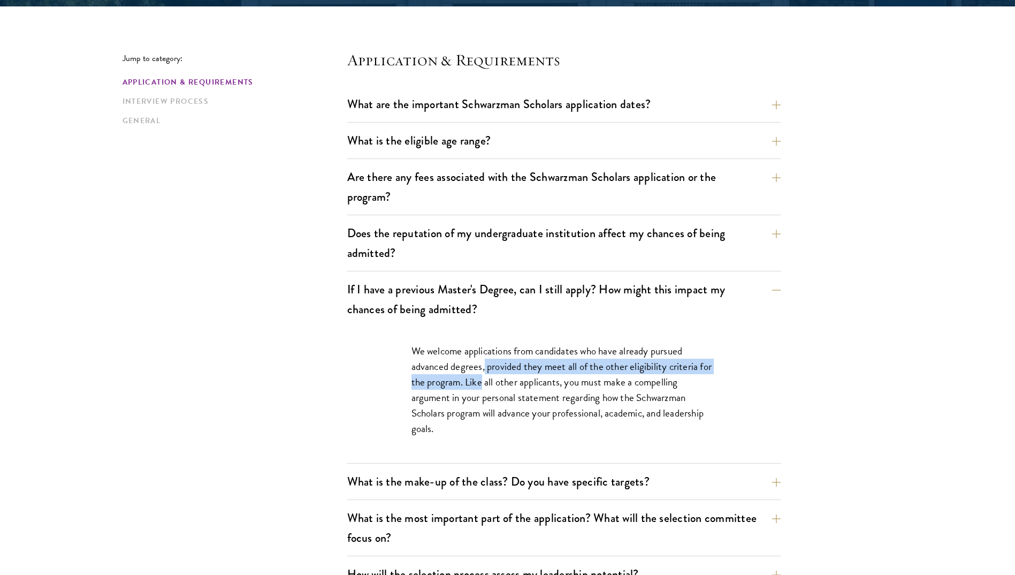
drag, startPoint x: 484, startPoint y: 368, endPoint x: 465, endPoint y: 378, distance: 21.8
click at [465, 378] on p "We welcome applications from candidates who have already pursued advanced degre…" at bounding box center [564, 389] width 305 height 93
click at [465, 380] on p "We welcome applications from candidates who have already pursued advanced degre…" at bounding box center [564, 389] width 305 height 93
click at [470, 384] on p "We welcome applications from candidates who have already pursued advanced degre…" at bounding box center [564, 389] width 305 height 93
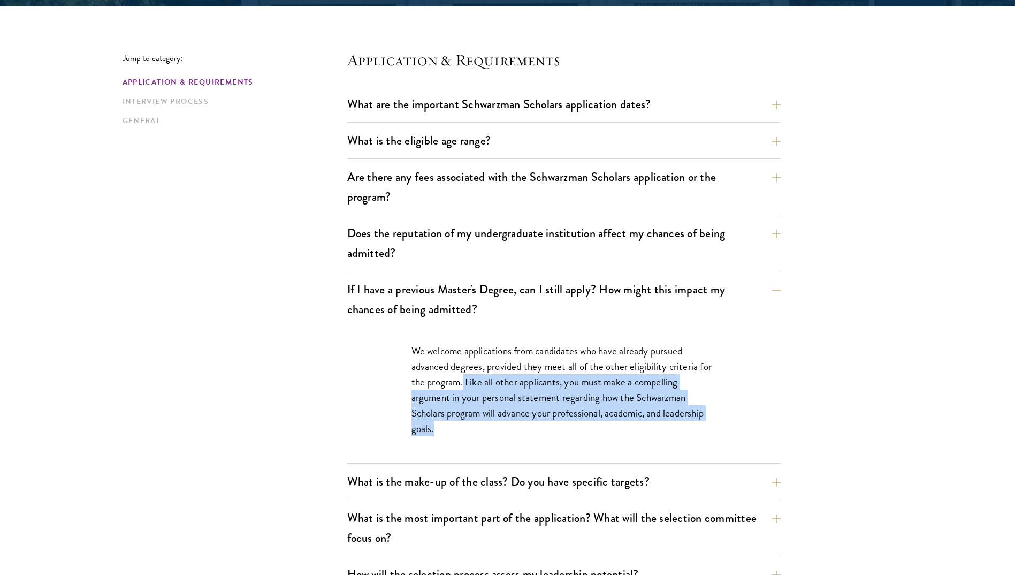
drag, startPoint x: 466, startPoint y: 382, endPoint x: 443, endPoint y: 450, distance: 71.6
click at [443, 450] on div "We welcome applications from candidates who have already pursued advanced degre…" at bounding box center [563, 395] width 369 height 136
drag, startPoint x: 443, startPoint y: 450, endPoint x: 451, endPoint y: 458, distance: 11.4
click at [446, 458] on div "We welcome applications from candidates who have already pursued advanced degre…" at bounding box center [563, 395] width 369 height 136
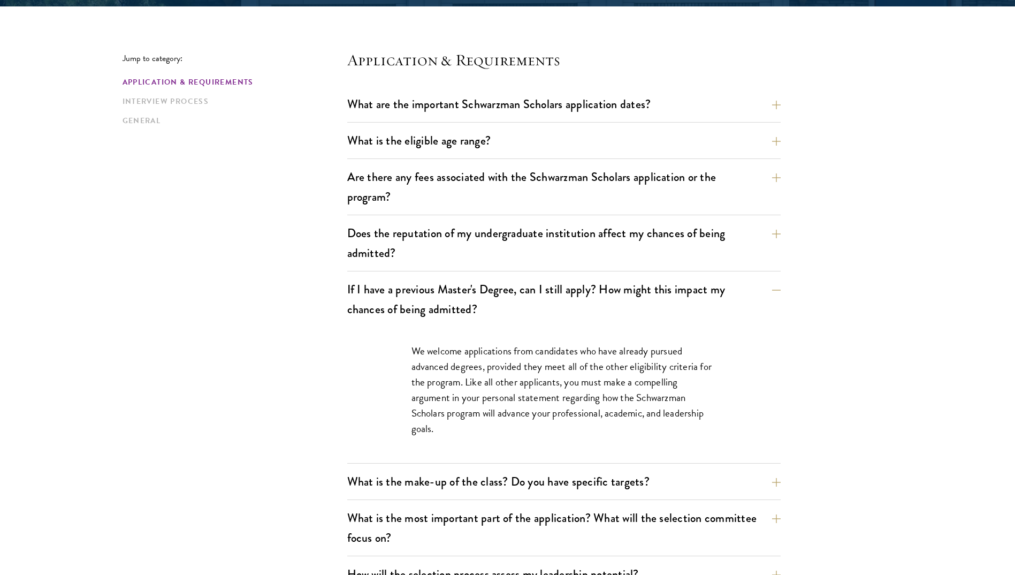
click at [466, 427] on p "We welcome applications from candidates who have already pursued advanced degre…" at bounding box center [564, 389] width 305 height 93
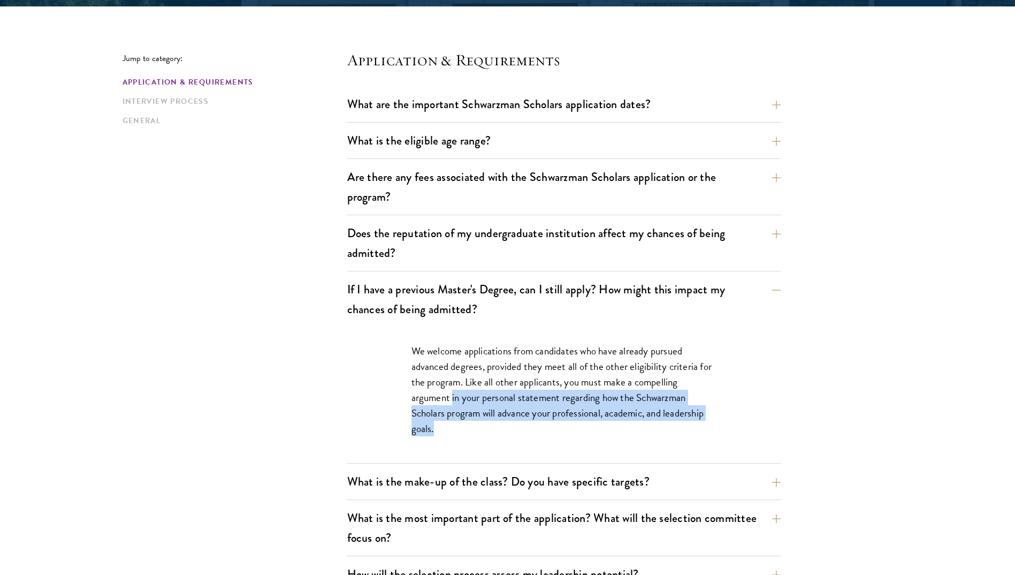
drag, startPoint x: 443, startPoint y: 424, endPoint x: 453, endPoint y: 400, distance: 26.6
click at [453, 400] on p "We welcome applications from candidates who have already pursued advanced degre…" at bounding box center [564, 389] width 305 height 93
drag, startPoint x: 453, startPoint y: 400, endPoint x: 472, endPoint y: 424, distance: 31.3
click at [472, 424] on p "We welcome applications from candidates who have already pursued advanced degre…" at bounding box center [564, 389] width 305 height 93
click at [472, 432] on p "We welcome applications from candidates who have already pursued advanced degre…" at bounding box center [564, 389] width 305 height 93
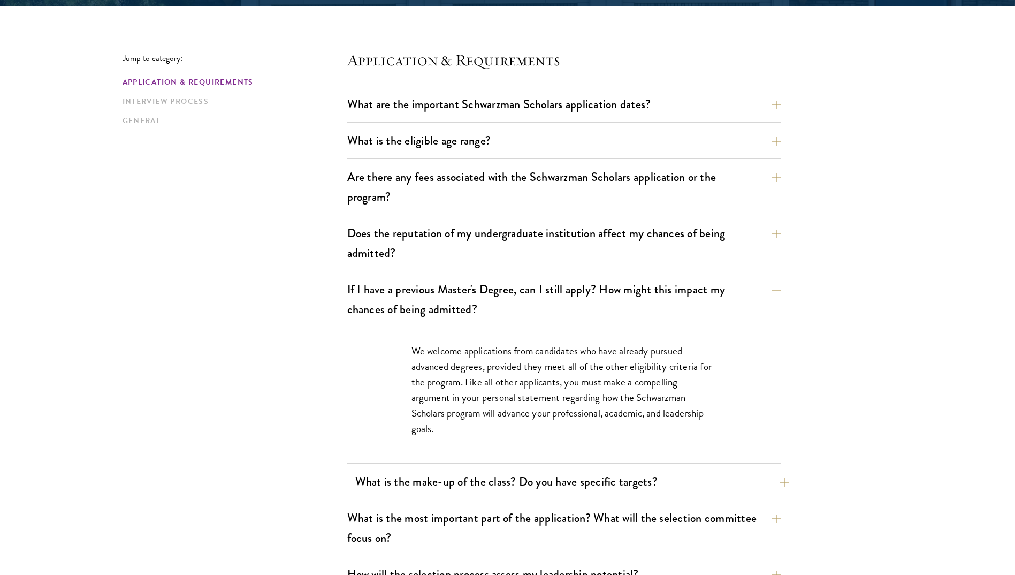
click at [425, 484] on button "What is the make-up of the class? Do you have specific targets?" at bounding box center [572, 481] width 434 height 24
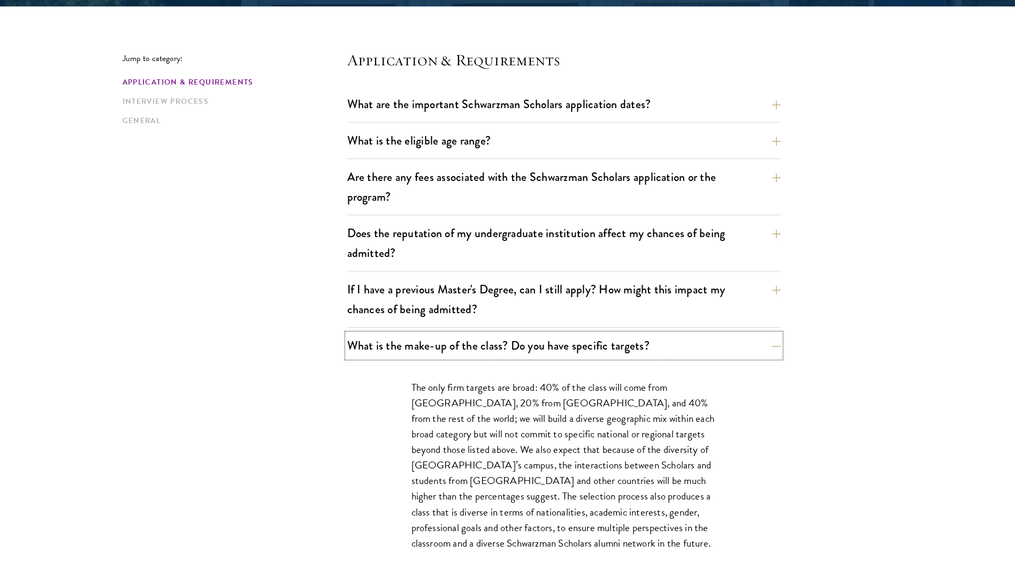
scroll to position [375, 0]
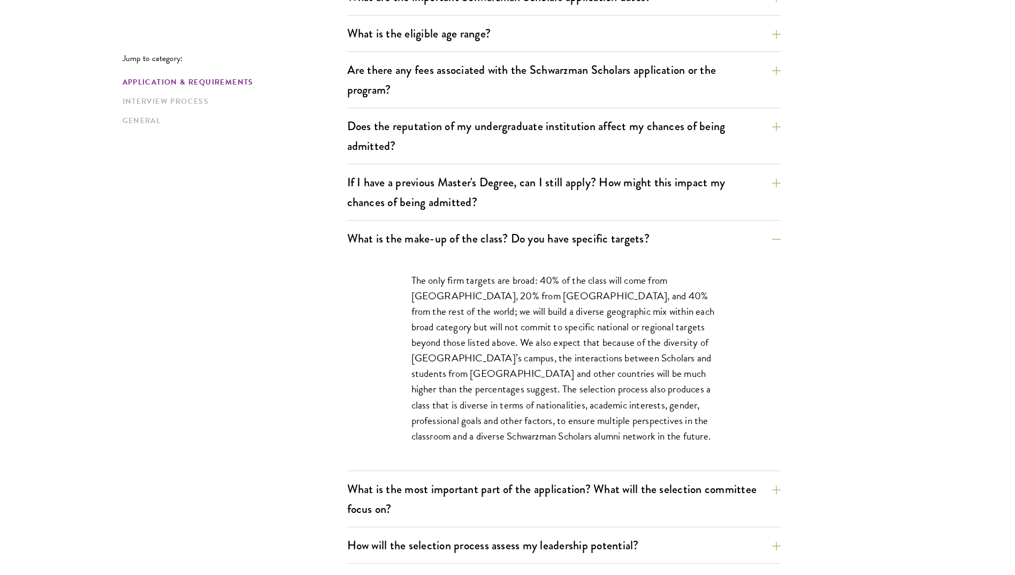
click at [473, 442] on p "The only firm targets are broad: 40% of the class will come from the United Sta…" at bounding box center [564, 357] width 305 height 171
click at [571, 491] on button "What is the most important part of the application? What will the selection com…" at bounding box center [572, 499] width 434 height 44
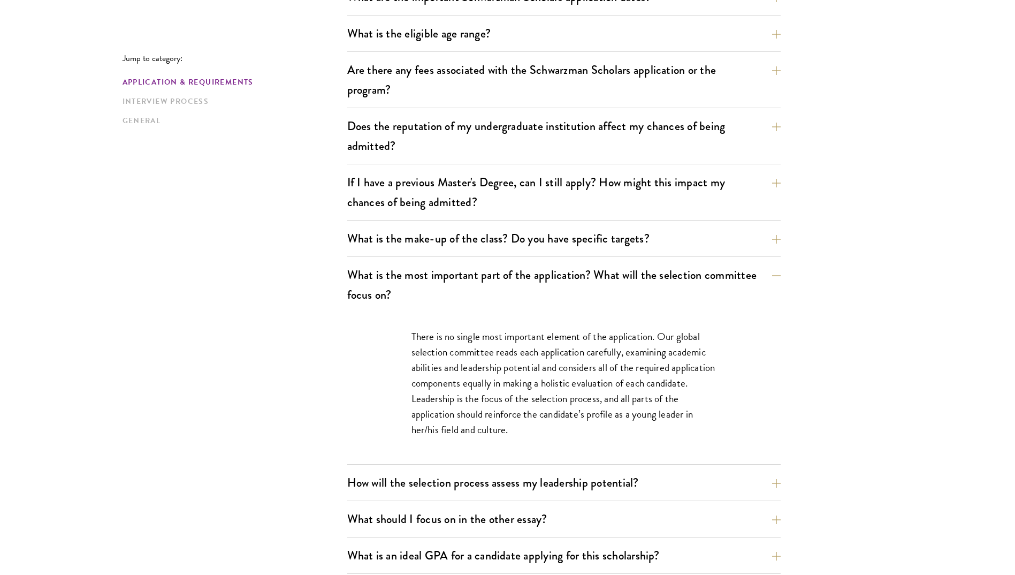
click at [521, 429] on p "There is no single most important element of the application. Our global select…" at bounding box center [564, 383] width 305 height 109
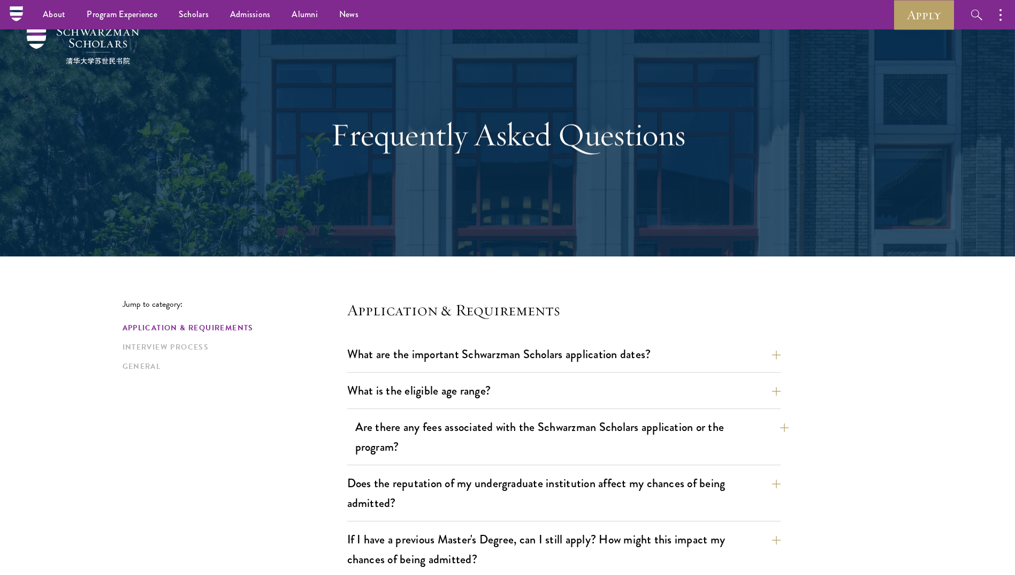
scroll to position [0, 0]
